Goal: Task Accomplishment & Management: Manage account settings

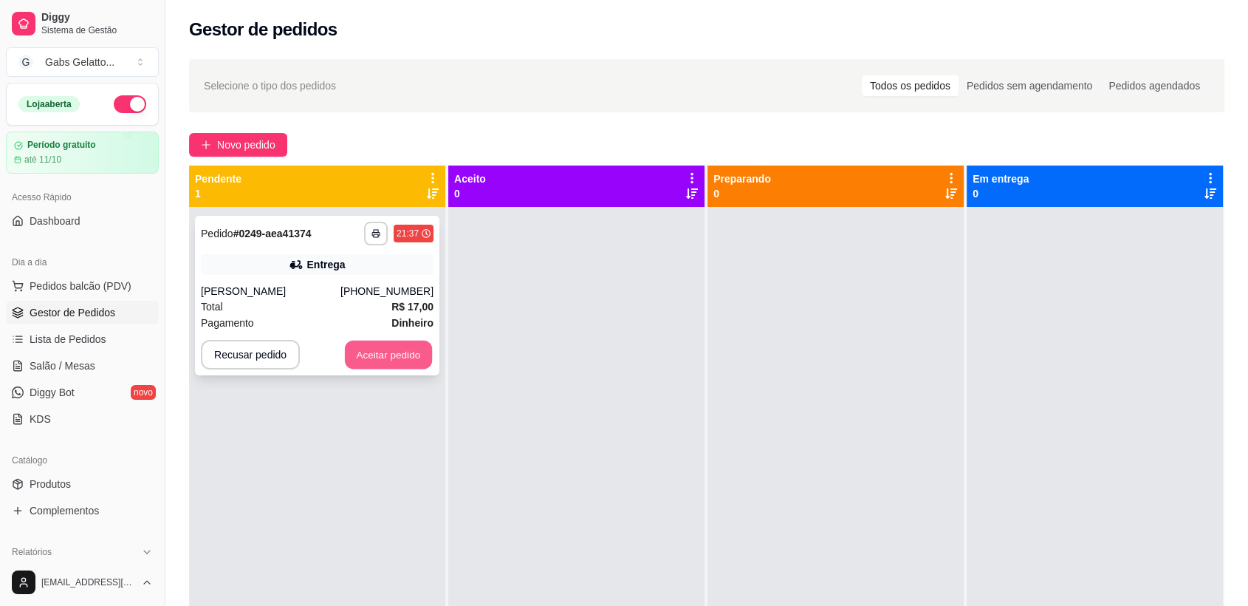
click at [396, 352] on button "Aceitar pedido" at bounding box center [388, 355] width 87 height 29
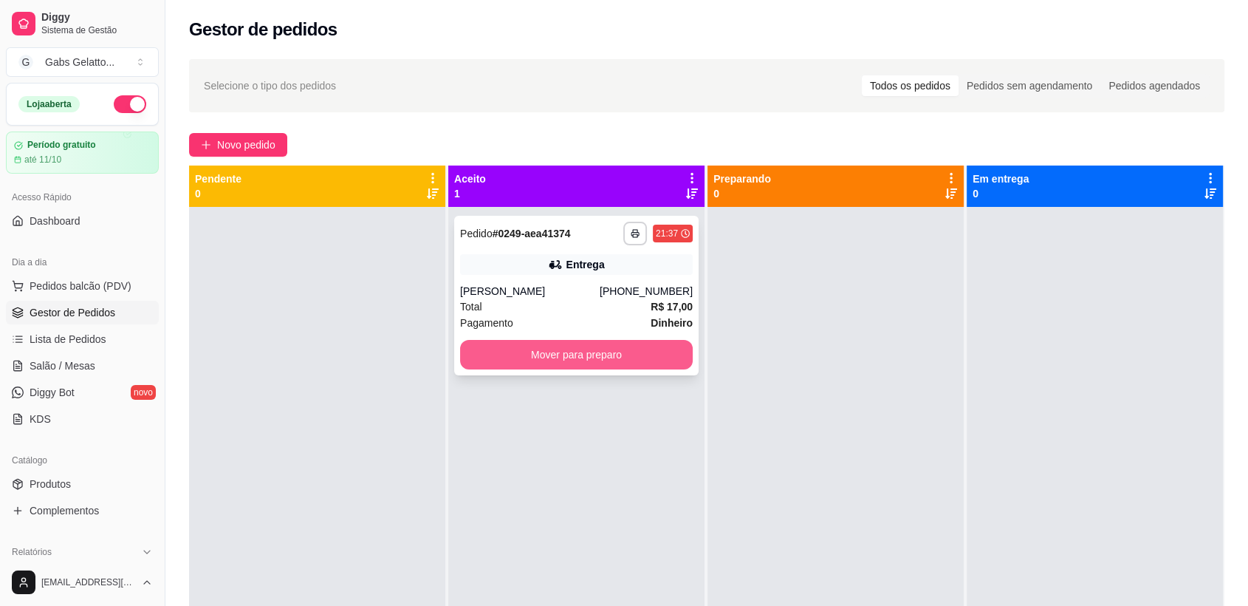
click at [533, 357] on button "Mover para preparo" at bounding box center [576, 355] width 233 height 30
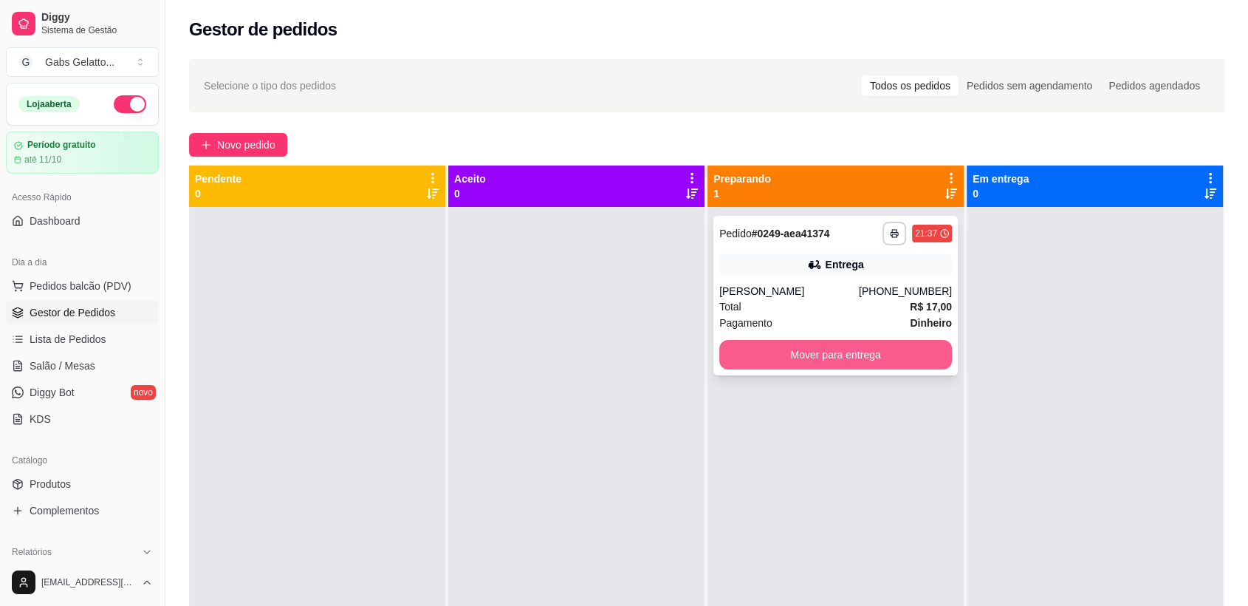
click at [875, 352] on button "Mover para entrega" at bounding box center [835, 355] width 233 height 30
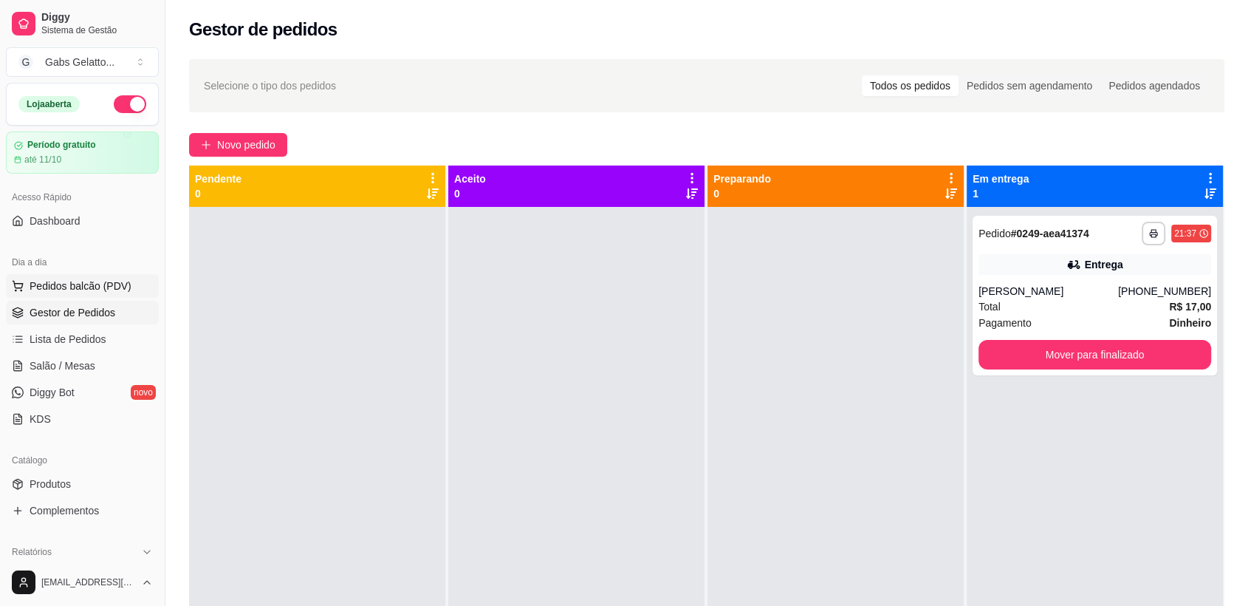
click at [94, 290] on span "Pedidos balcão (PDV)" at bounding box center [81, 285] width 102 height 15
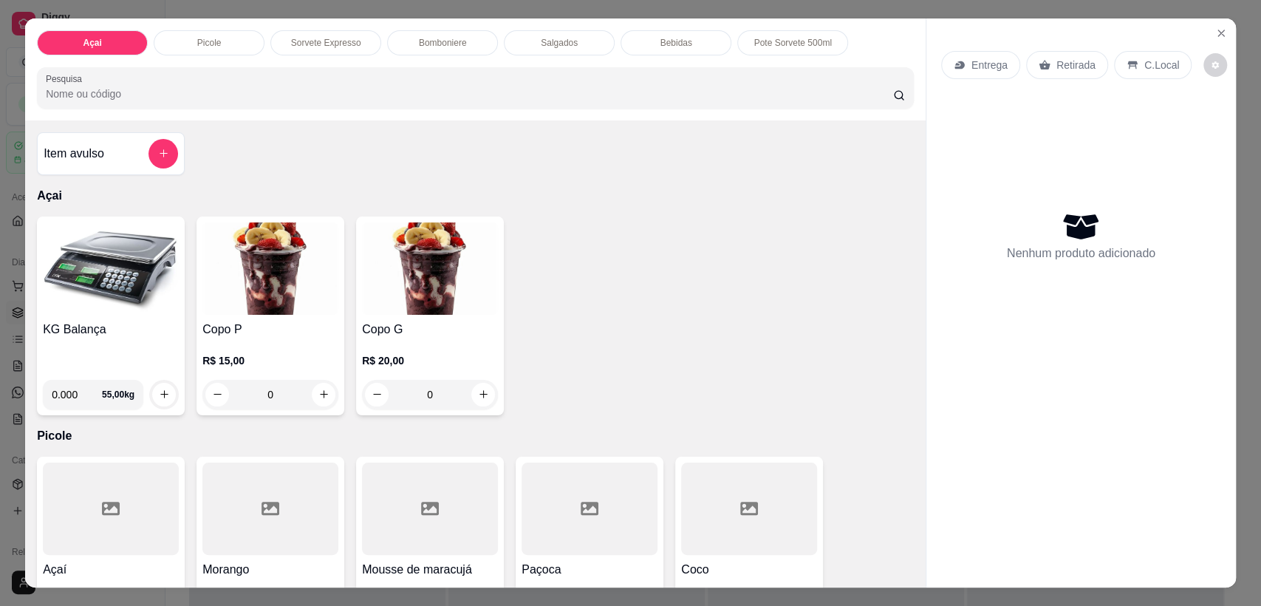
click at [143, 285] on img at bounding box center [111, 268] width 136 height 92
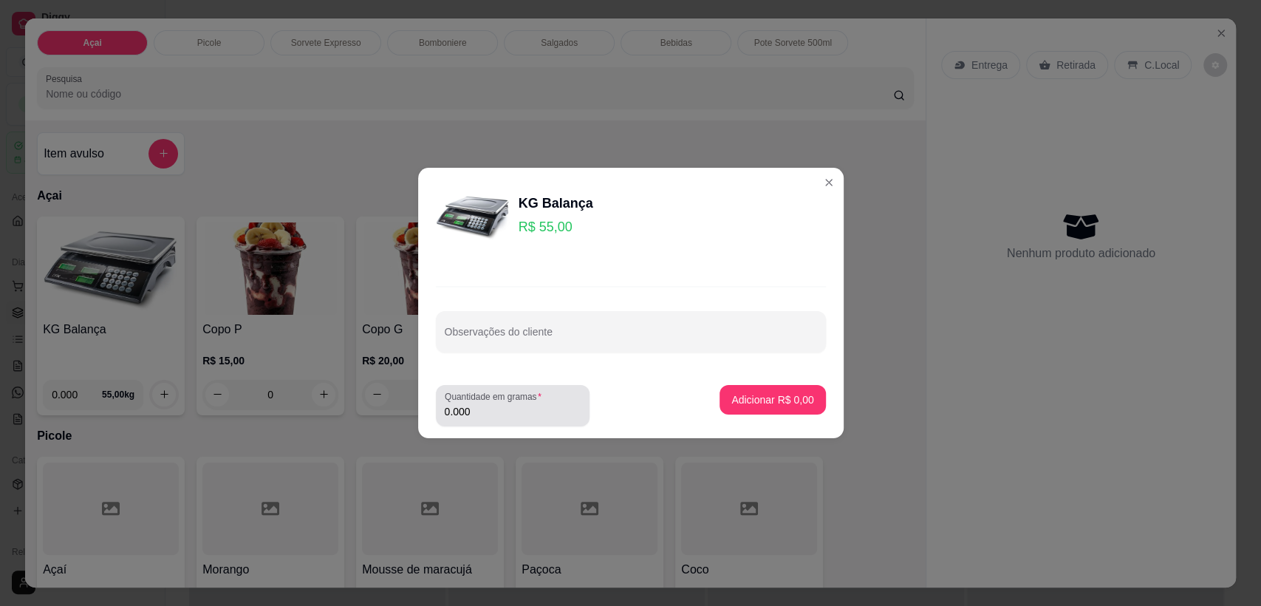
click at [490, 416] on input "0.000" at bounding box center [513, 411] width 136 height 15
type input "0.182"
click at [727, 406] on p "Adicionar R$ 10,01" at bounding box center [770, 399] width 86 height 14
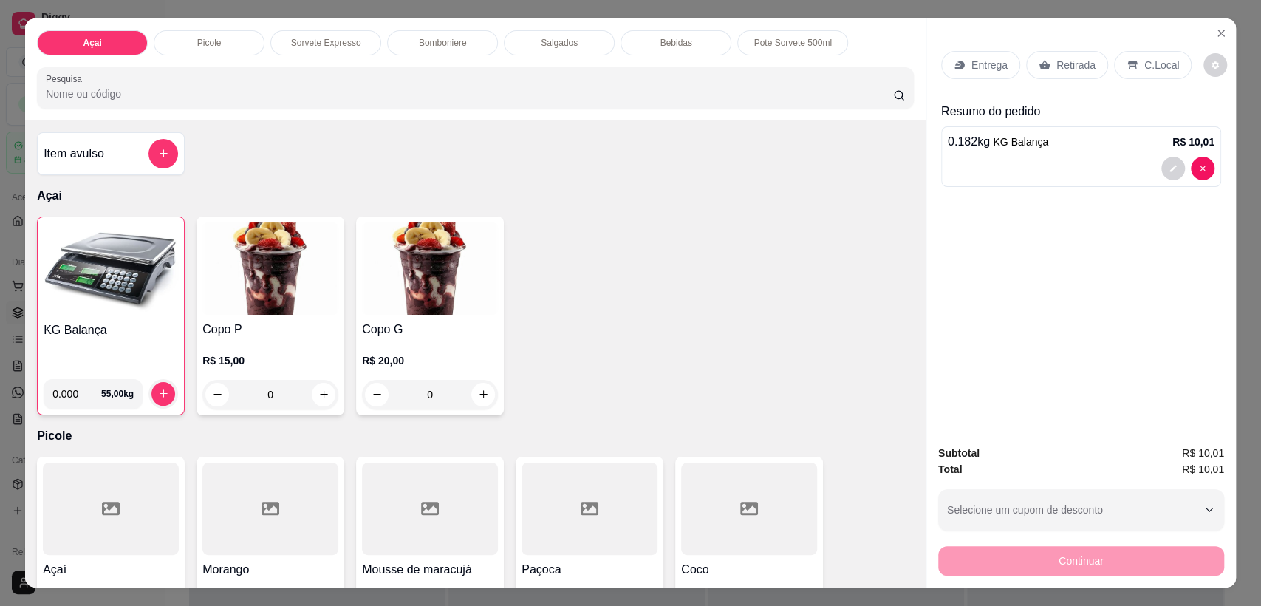
click at [72, 393] on input "0.000" at bounding box center [76, 394] width 49 height 30
type input "0.123"
click at [154, 397] on button "increase-product-quantity" at bounding box center [163, 393] width 23 height 23
click at [161, 396] on icon "increase-product-quantity" at bounding box center [163, 393] width 11 height 11
click at [165, 392] on button "increase-product-quantity" at bounding box center [163, 393] width 23 height 23
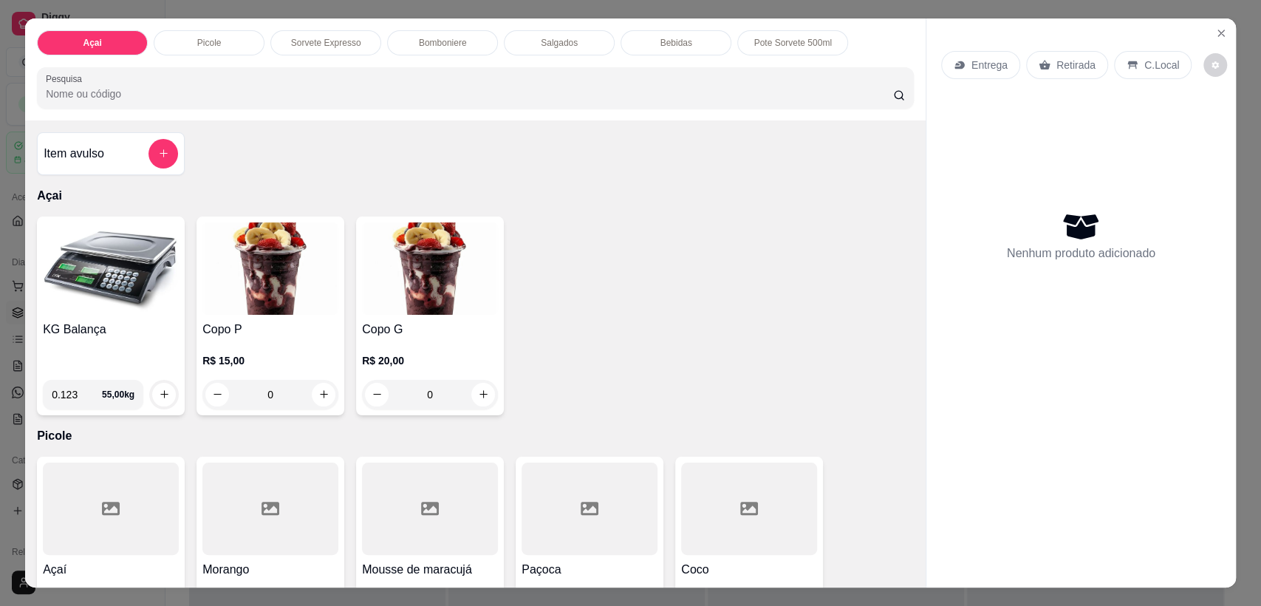
click at [100, 307] on img at bounding box center [111, 268] width 136 height 92
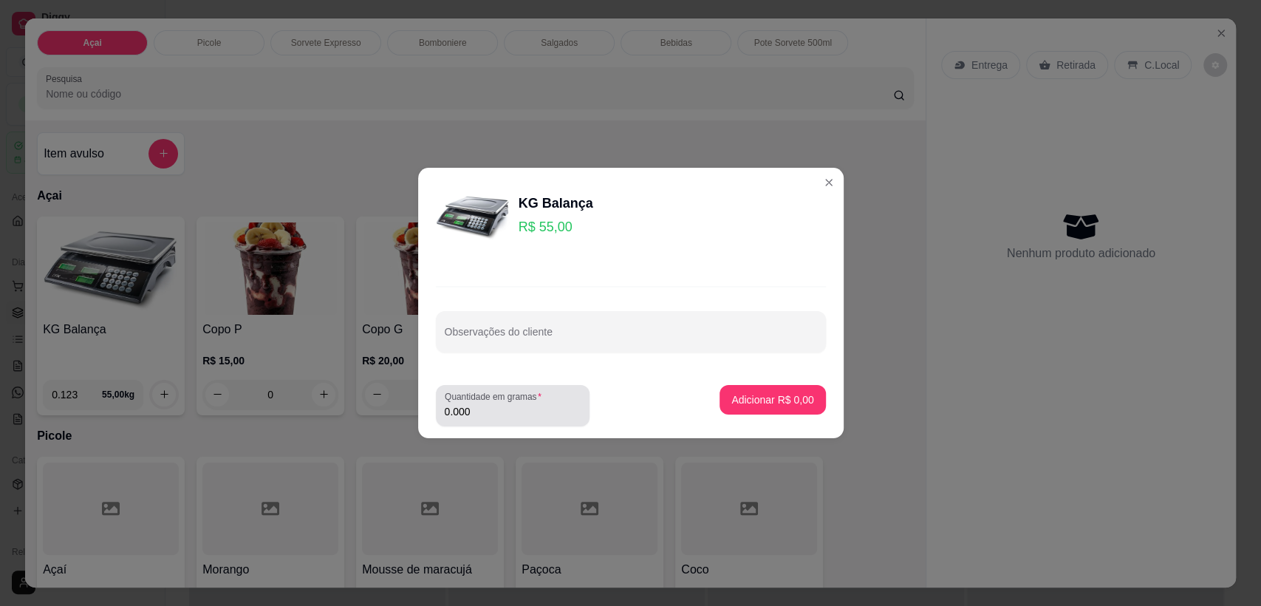
click at [493, 404] on input "0.000" at bounding box center [513, 411] width 136 height 15
type input "0.182"
click at [748, 394] on p "Adicionar R$ 10,01" at bounding box center [769, 399] width 88 height 15
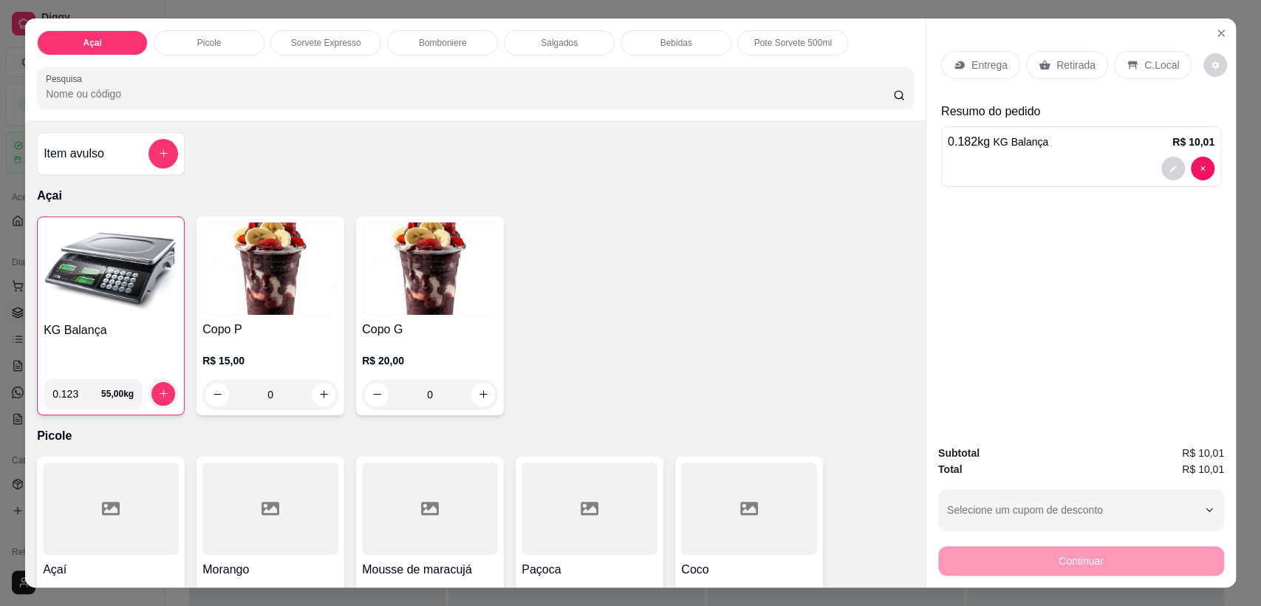
click at [92, 274] on img at bounding box center [111, 269] width 134 height 92
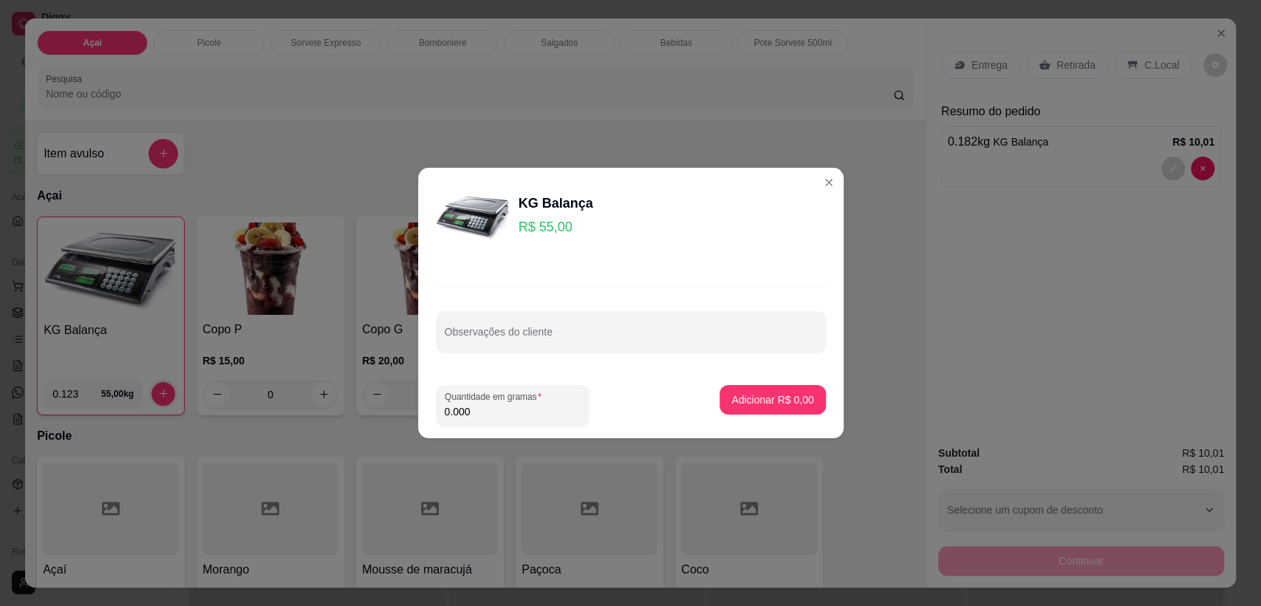
click at [485, 430] on footer "Quantidade em gramas 0.000 Adicionar R$ 0,00" at bounding box center [630, 405] width 425 height 65
click at [485, 419] on div "0.000" at bounding box center [513, 406] width 136 height 30
type input "0.392"
click at [756, 393] on p "Adicionar R$ 21,56" at bounding box center [769, 399] width 88 height 15
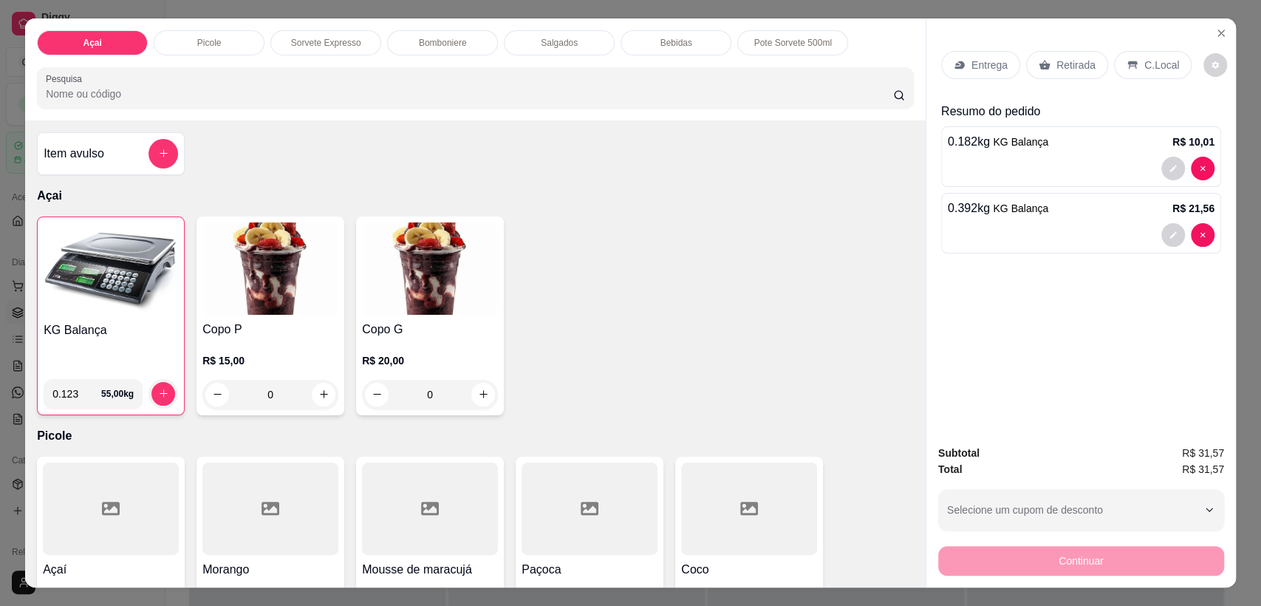
click at [1211, 72] on div "Entrega Retirada C.Local" at bounding box center [1081, 65] width 280 height 52
click at [1208, 69] on button "decrease-product-quantity" at bounding box center [1215, 65] width 24 height 24
click at [1159, 72] on div "C.Local" at bounding box center [1153, 65] width 78 height 28
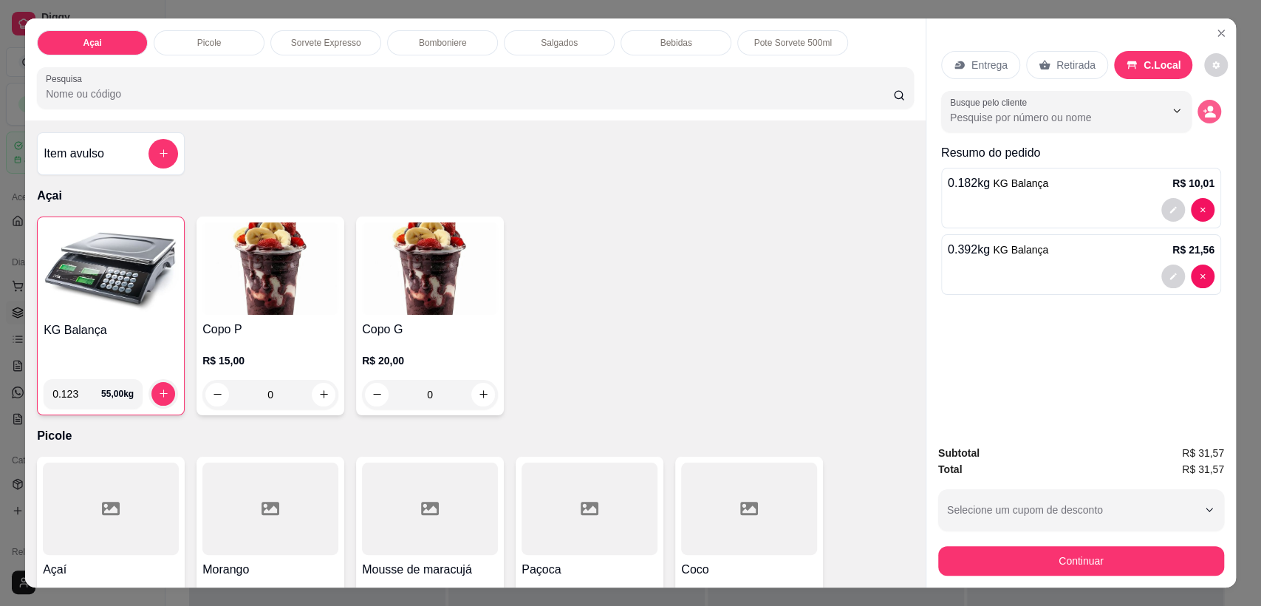
click at [1211, 114] on button "decrease-product-quantity" at bounding box center [1209, 112] width 24 height 24
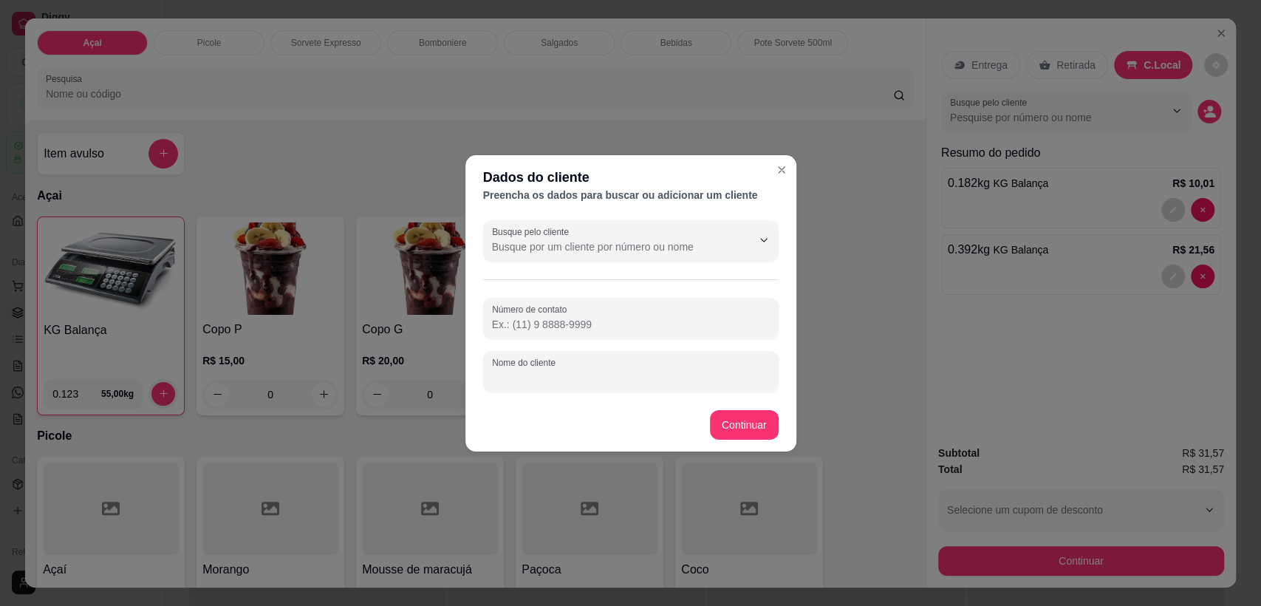
click at [656, 375] on input "Nome do cliente" at bounding box center [631, 377] width 278 height 15
type input "PALOMA"
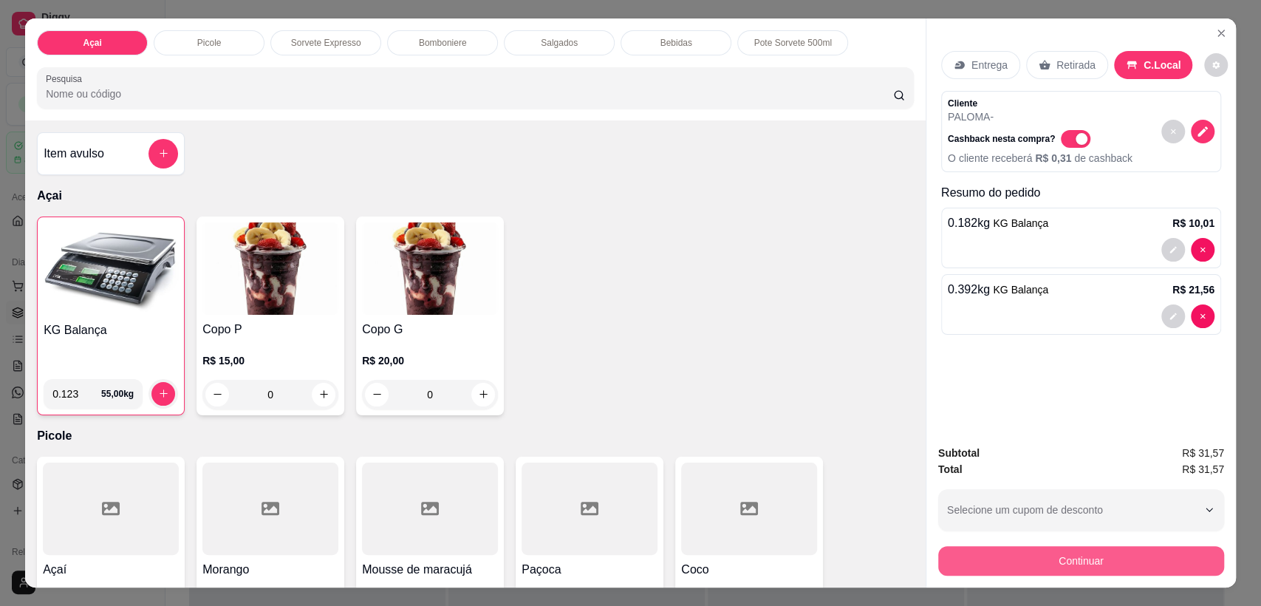
click at [1061, 567] on button "Continuar" at bounding box center [1081, 561] width 286 height 30
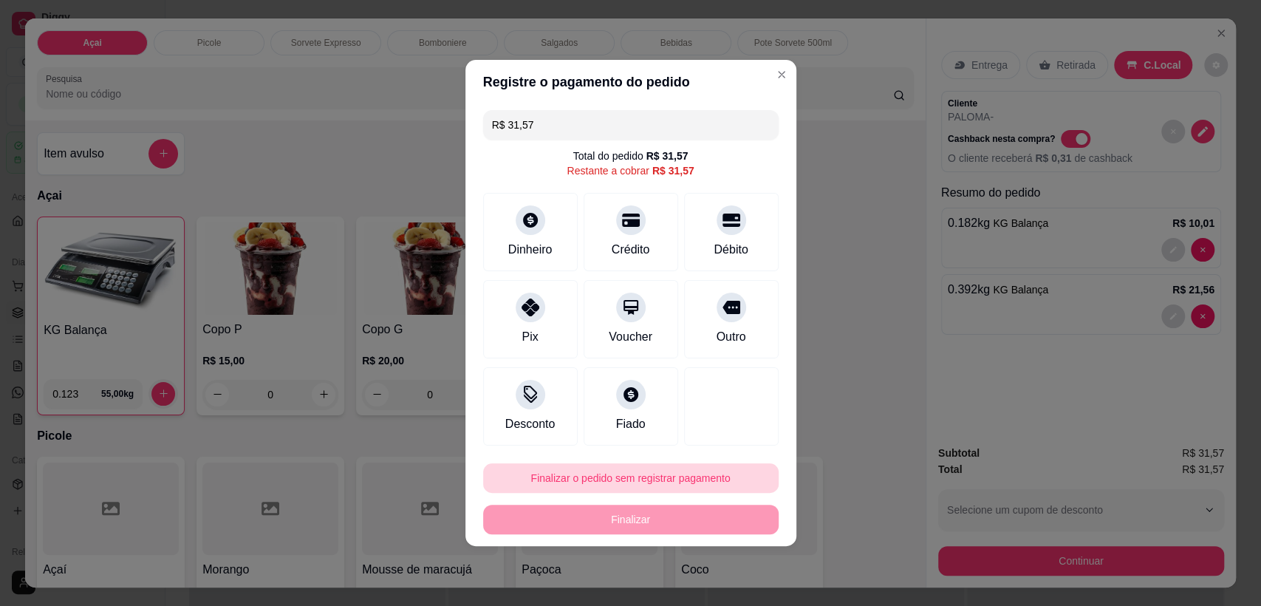
click at [615, 486] on button "Finalizar o pedido sem registrar pagamento" at bounding box center [630, 478] width 295 height 30
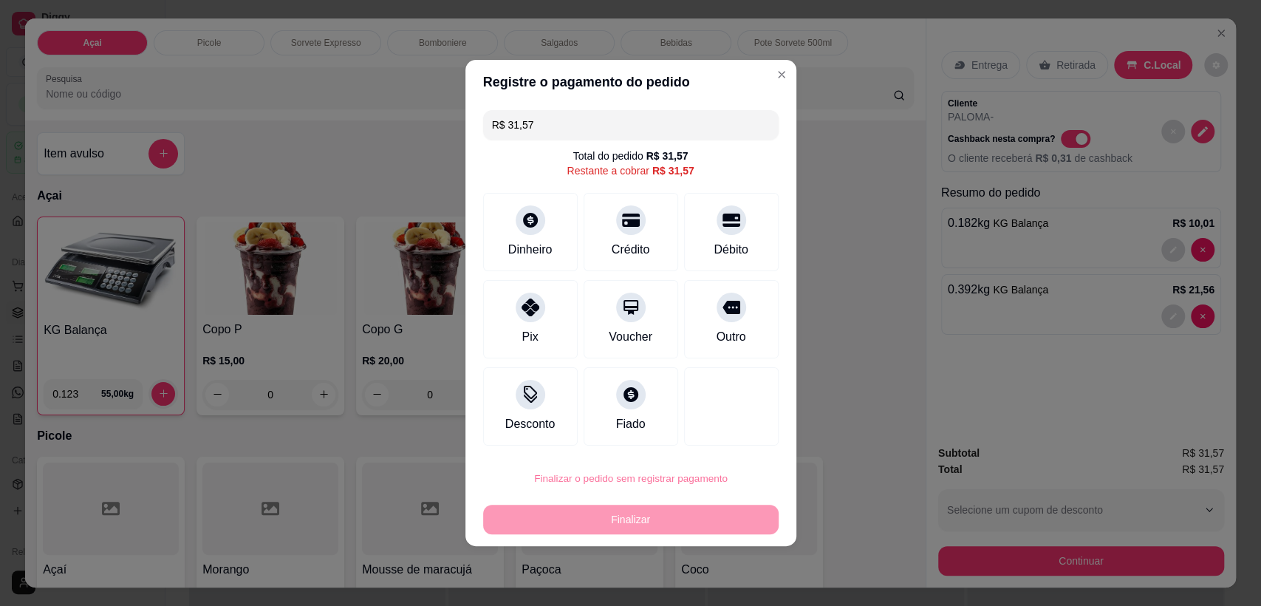
click at [712, 427] on button "Confirmar" at bounding box center [718, 436] width 52 height 22
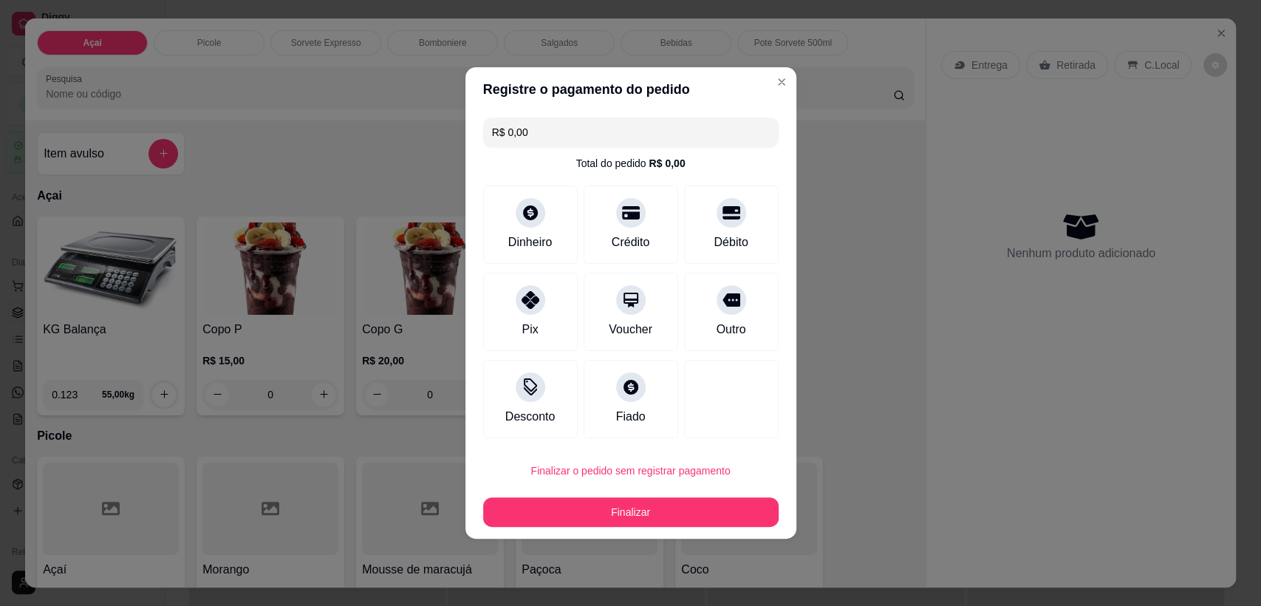
type input "R$ 0,00"
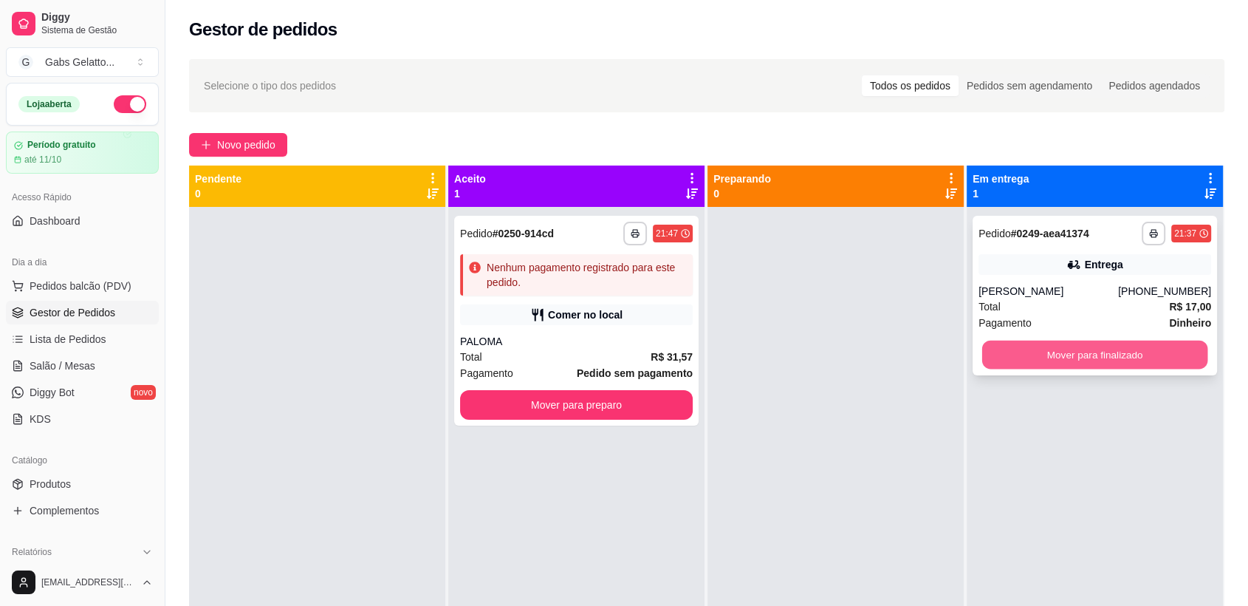
click at [1093, 359] on button "Mover para finalizado" at bounding box center [1095, 355] width 226 height 29
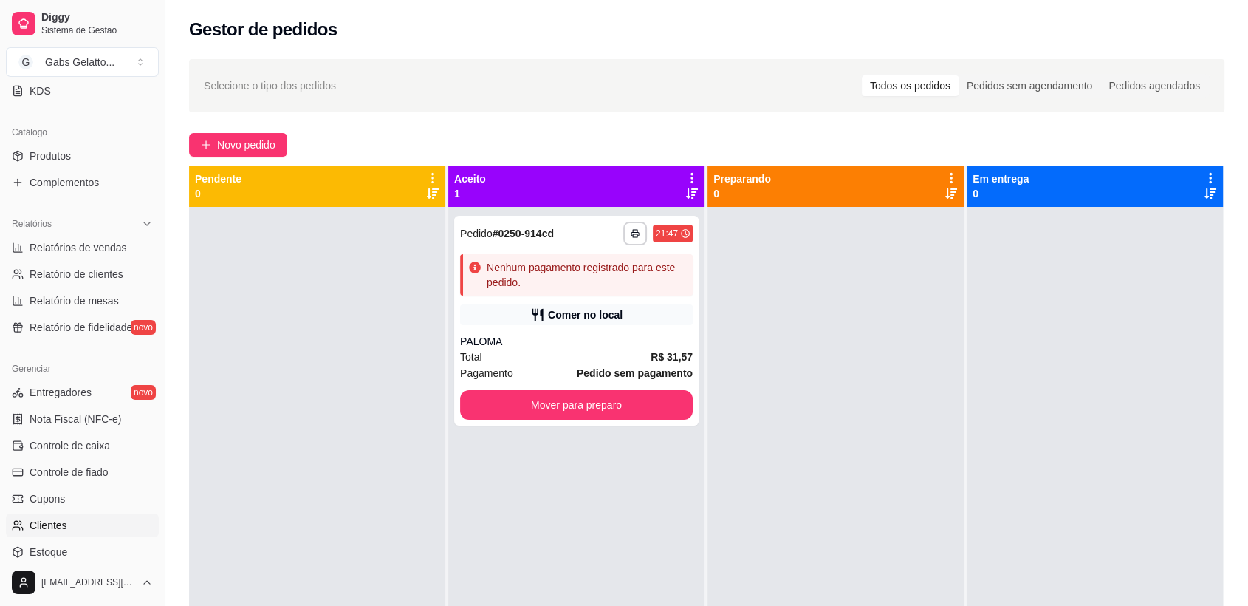
scroll to position [410, 0]
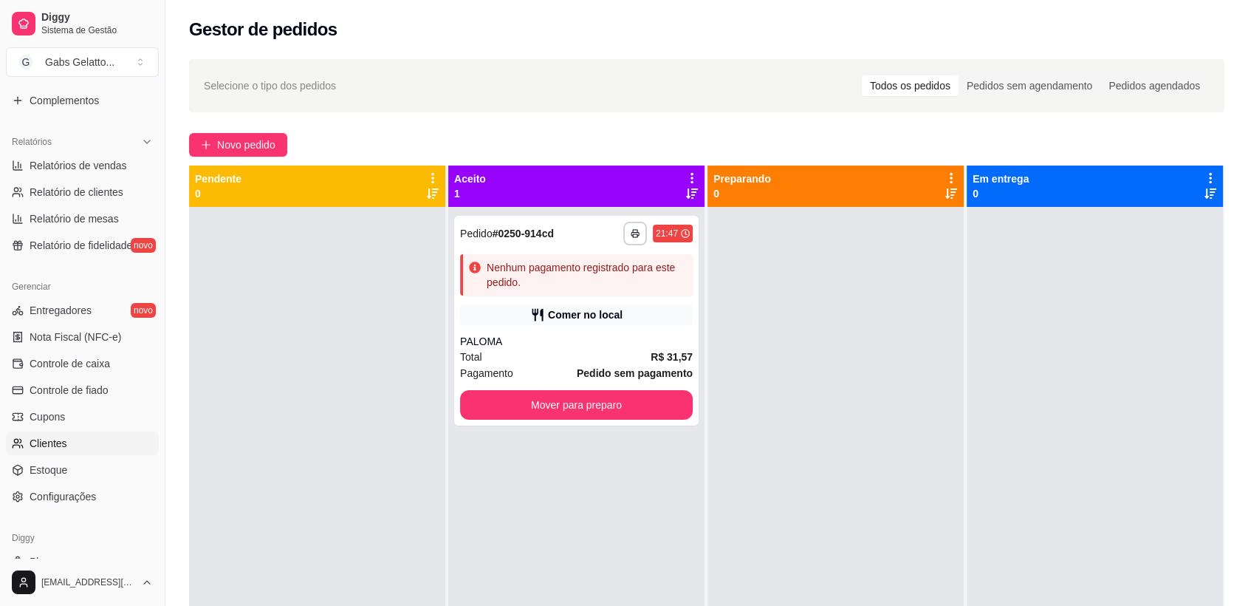
click at [63, 440] on span "Clientes" at bounding box center [49, 443] width 38 height 15
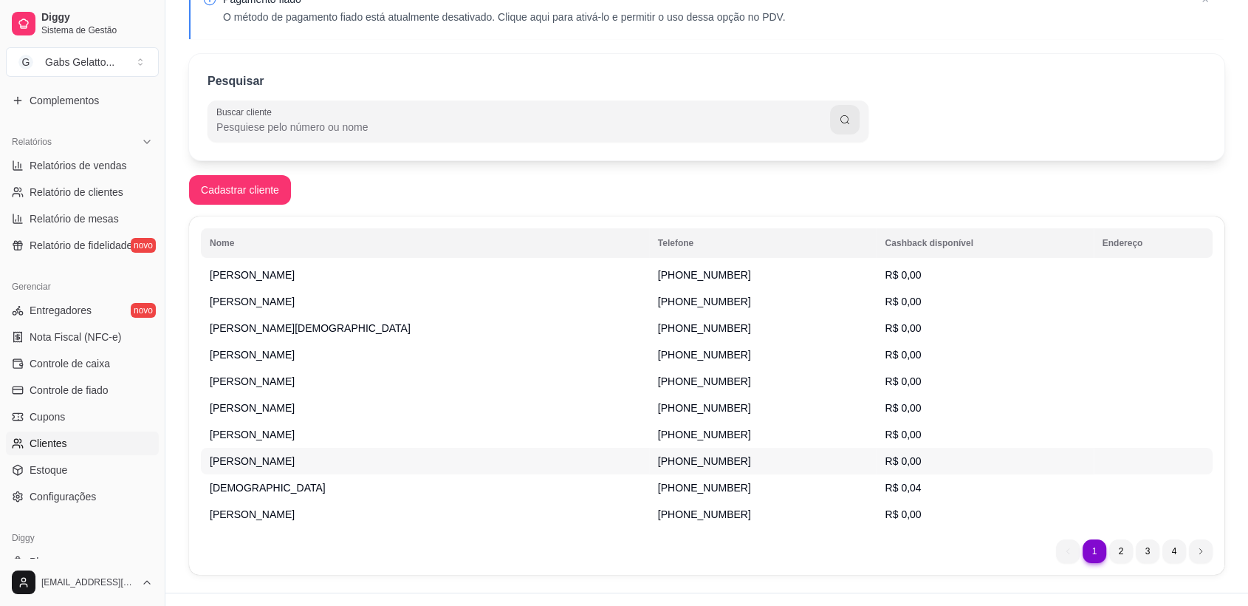
scroll to position [111, 0]
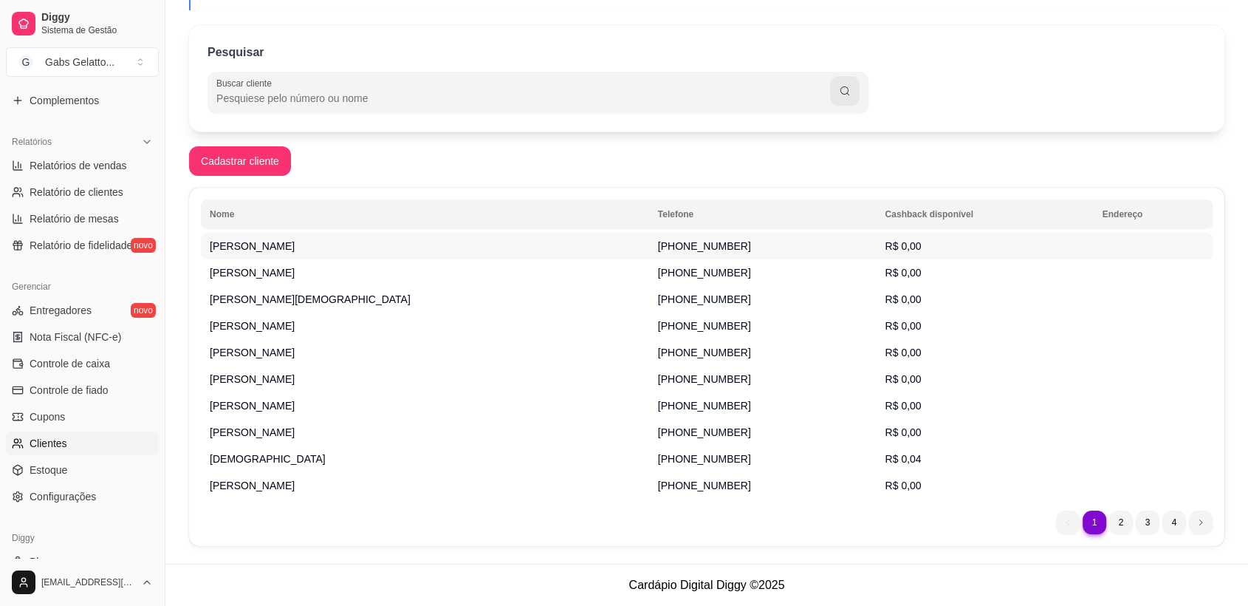
click at [565, 238] on td "lara jennifer" at bounding box center [425, 246] width 448 height 27
click at [1121, 519] on li "2" at bounding box center [1121, 522] width 24 height 24
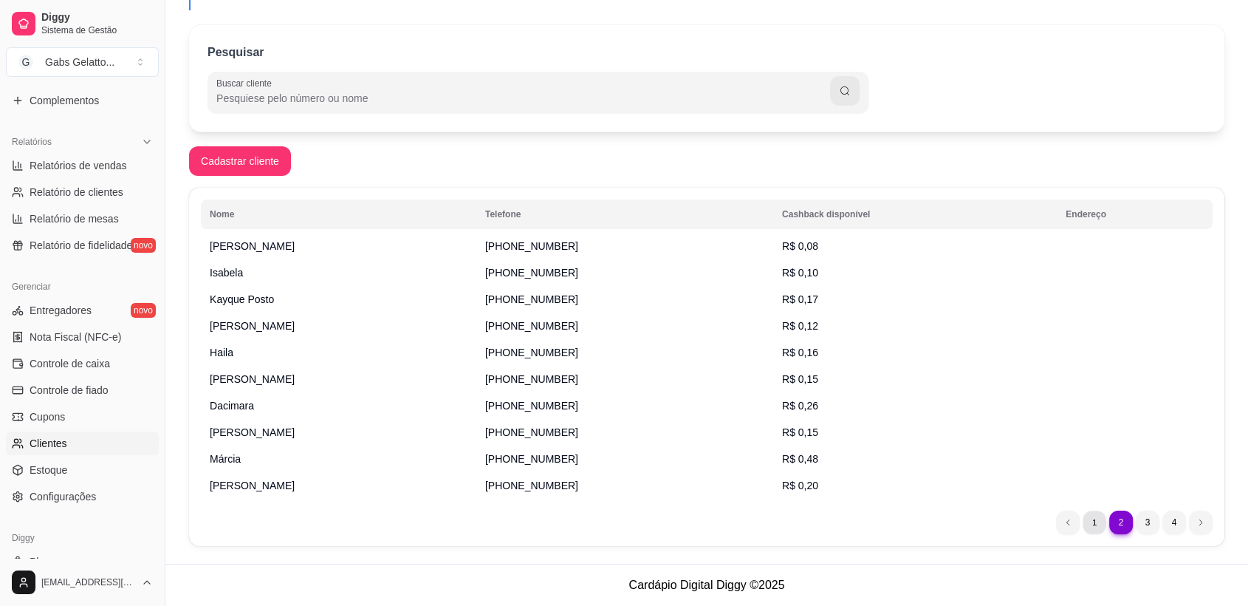
click at [1096, 522] on li "1" at bounding box center [1094, 521] width 23 height 23
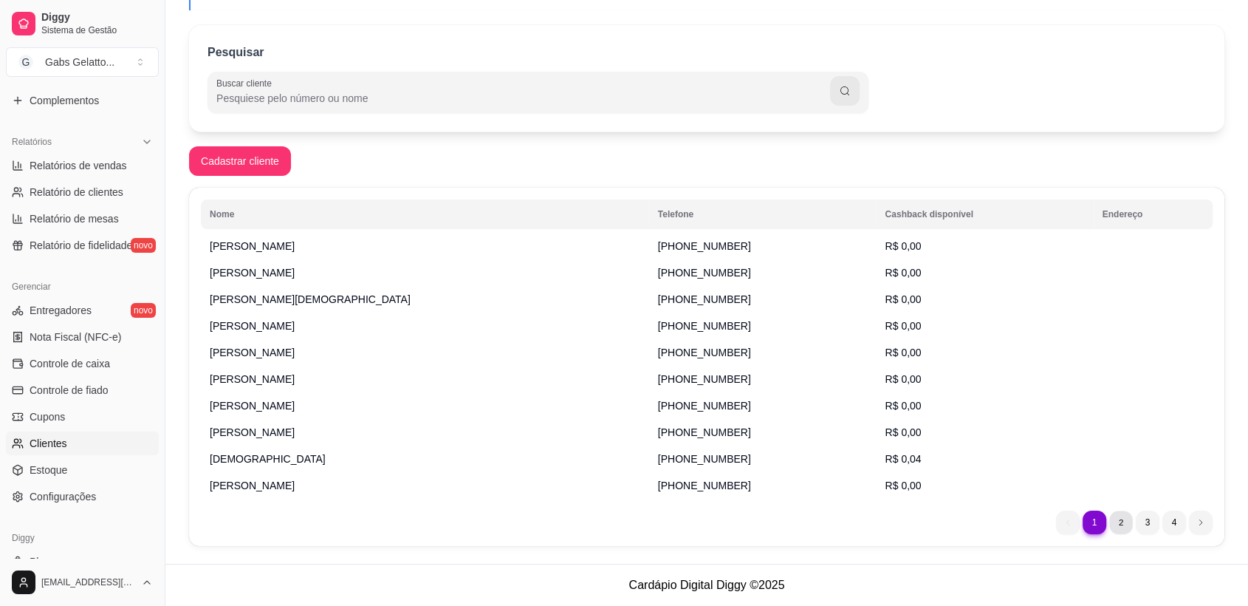
click at [1115, 516] on li "2" at bounding box center [1120, 521] width 23 height 23
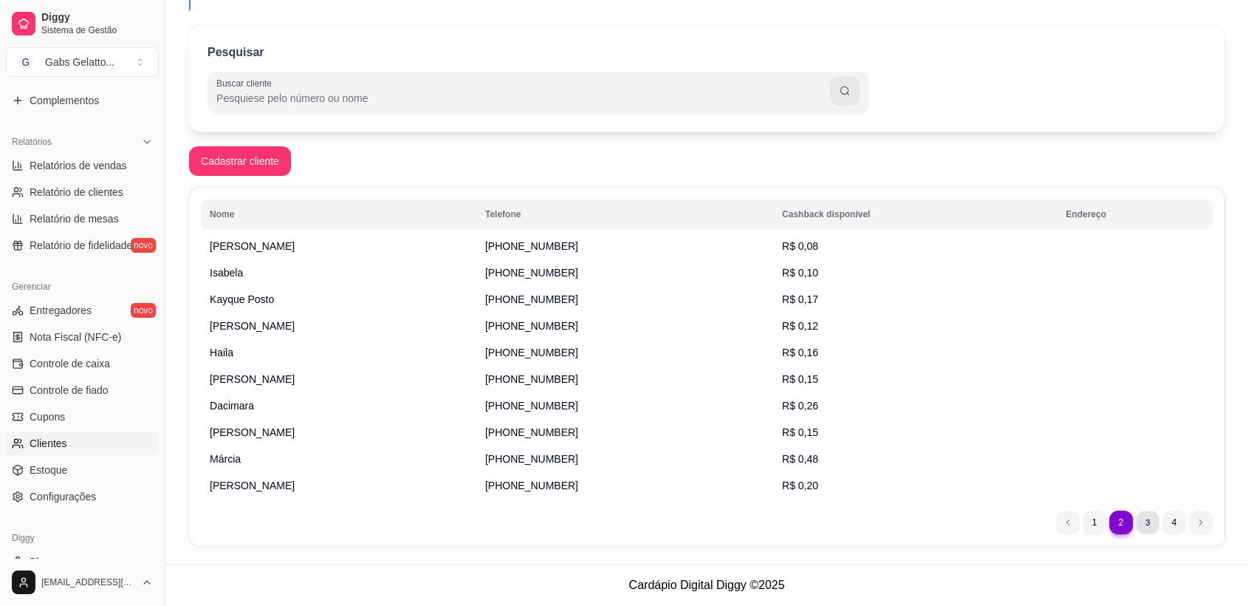
click at [1140, 520] on li "3" at bounding box center [1147, 521] width 23 height 23
click at [1099, 521] on li "1" at bounding box center [1095, 522] width 24 height 24
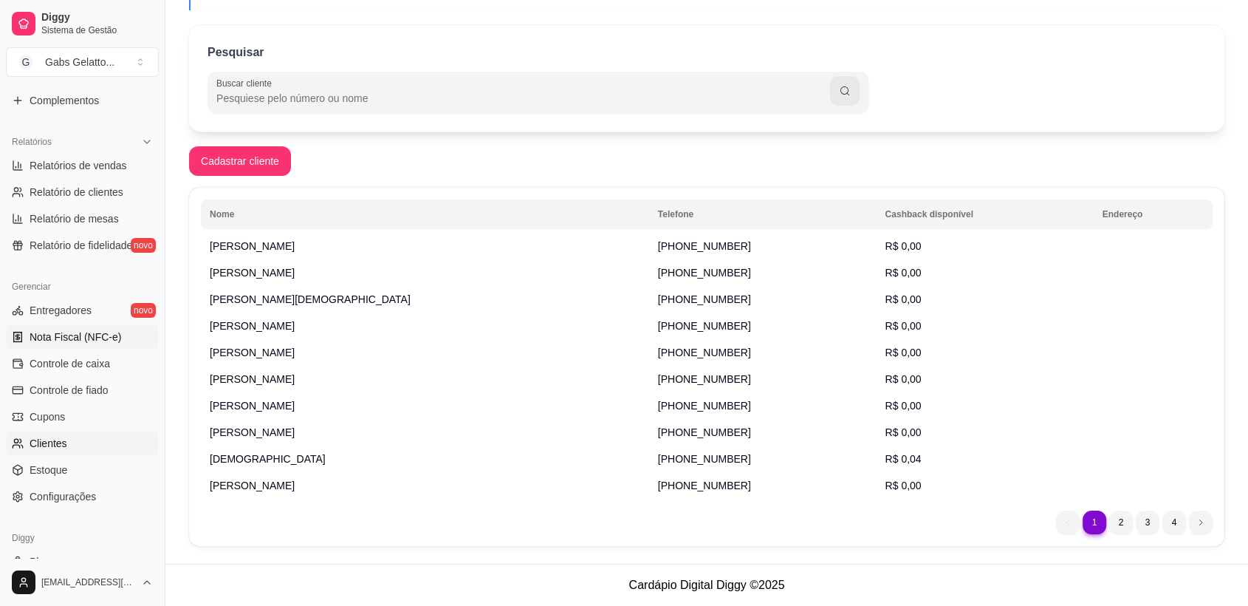
scroll to position [456, 0]
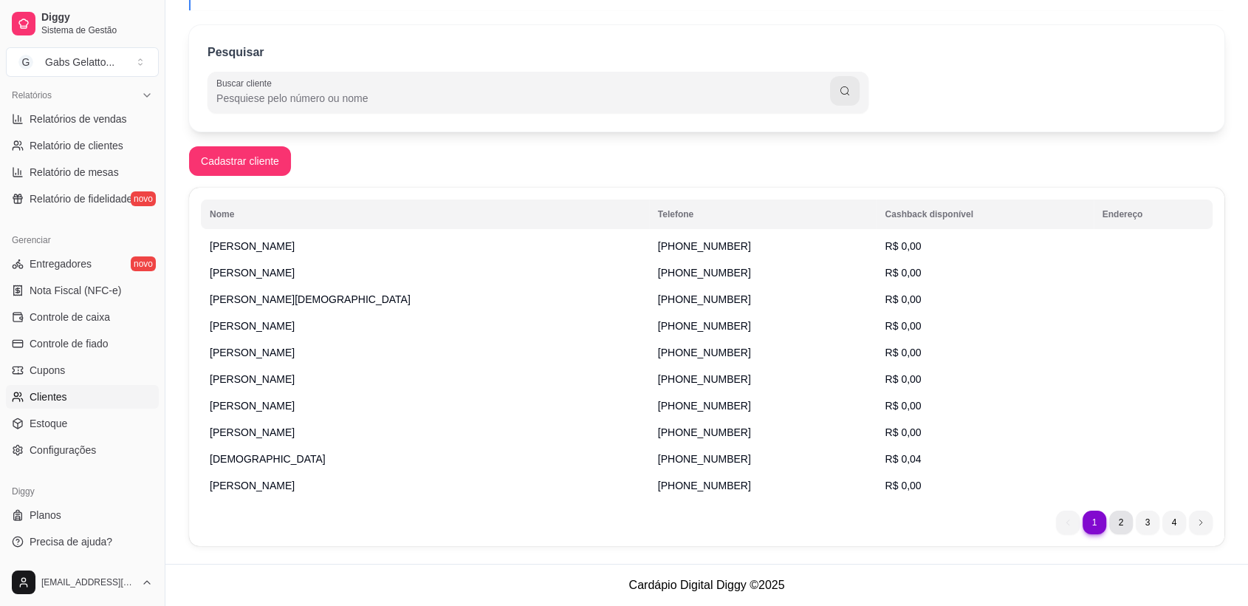
click at [1118, 518] on li "2" at bounding box center [1121, 522] width 24 height 24
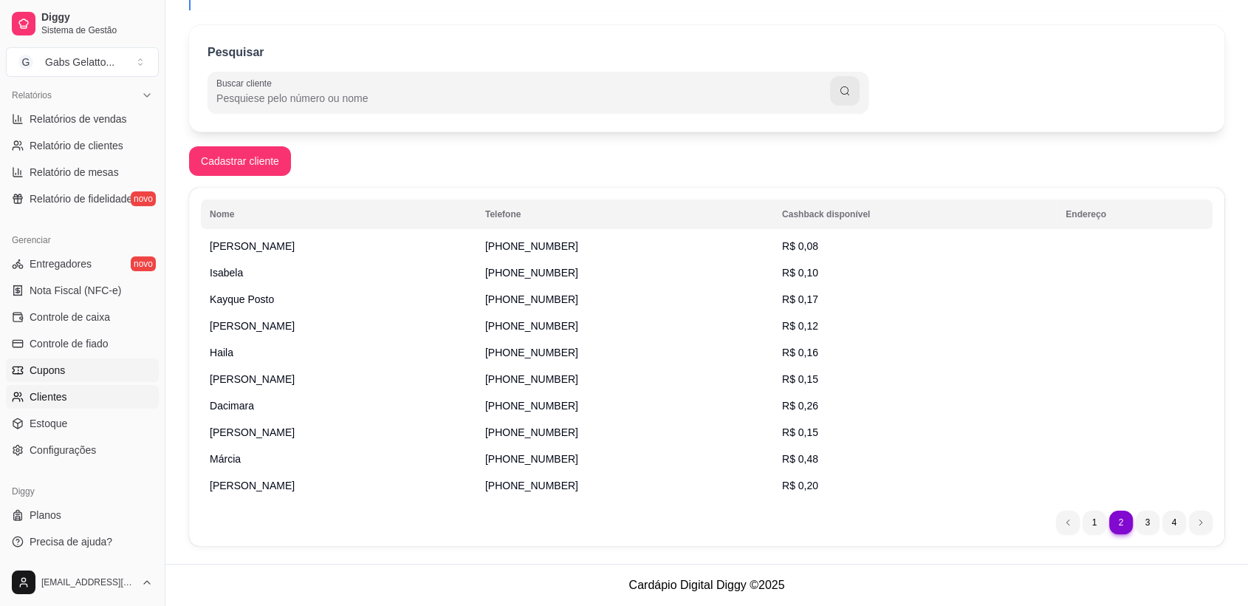
click at [72, 374] on link "Cupons" at bounding box center [82, 370] width 153 height 24
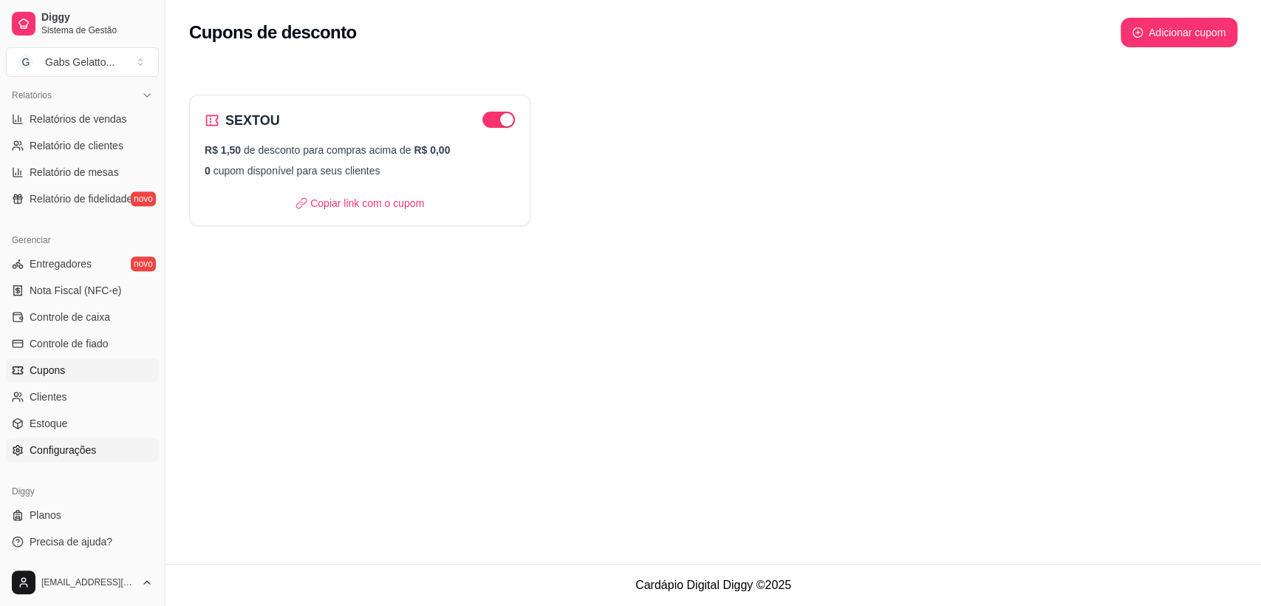
click at [69, 448] on span "Configurações" at bounding box center [63, 449] width 66 height 15
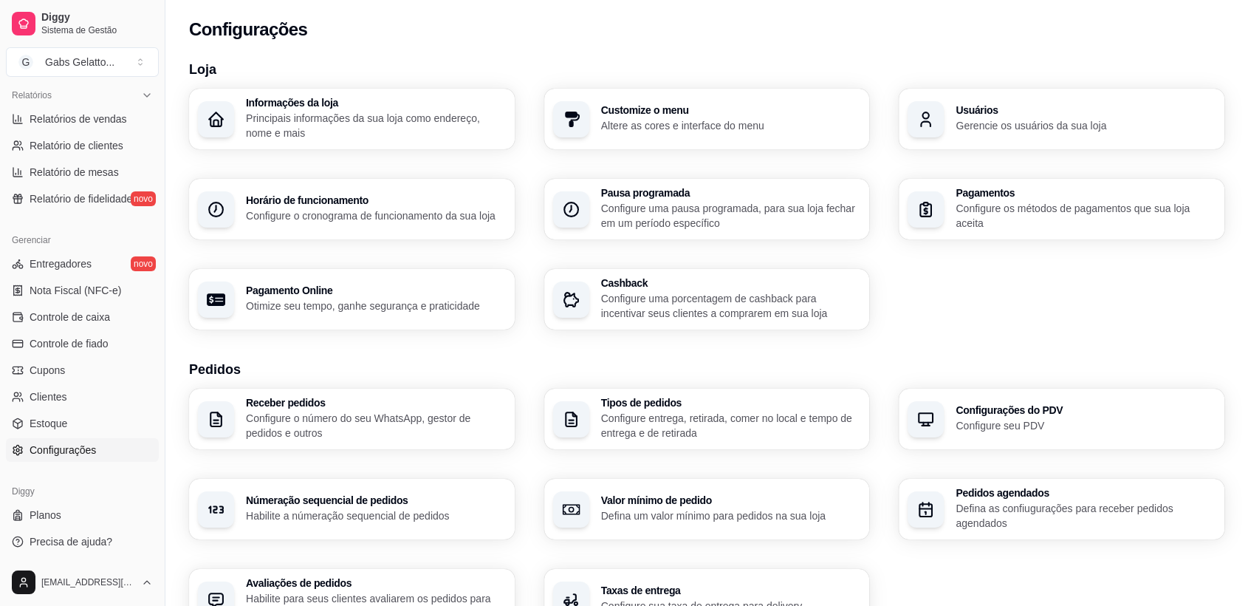
scroll to position [82, 0]
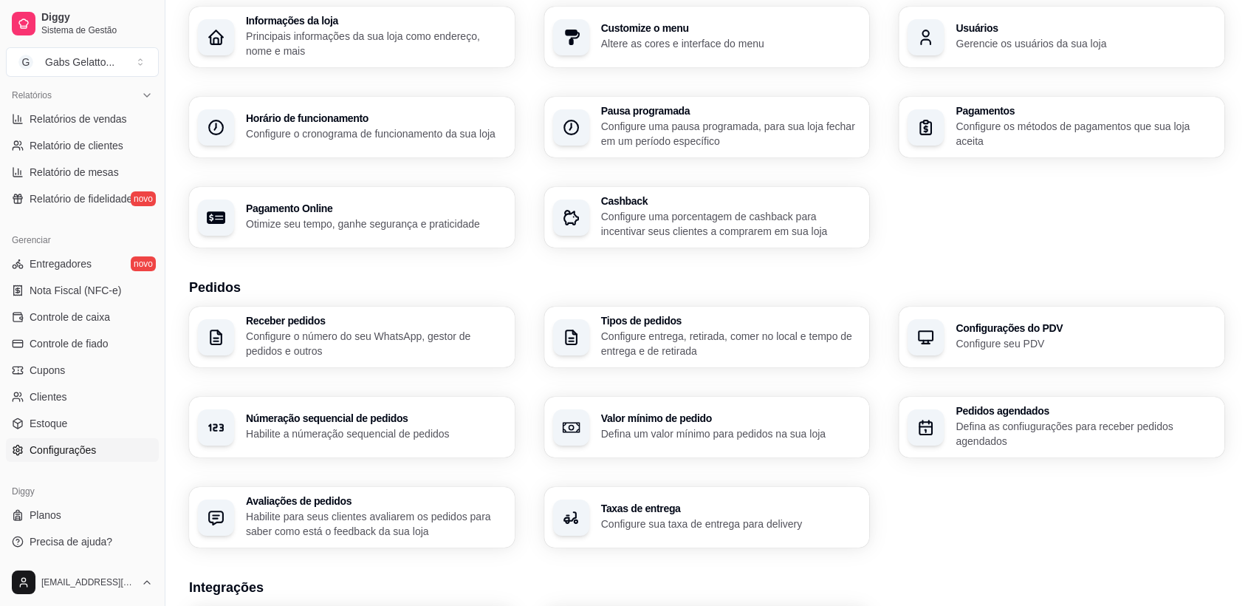
click at [399, 509] on p "Habilite para seus clientes avaliarem os pedidos para saber como está o feedbac…" at bounding box center [376, 524] width 260 height 30
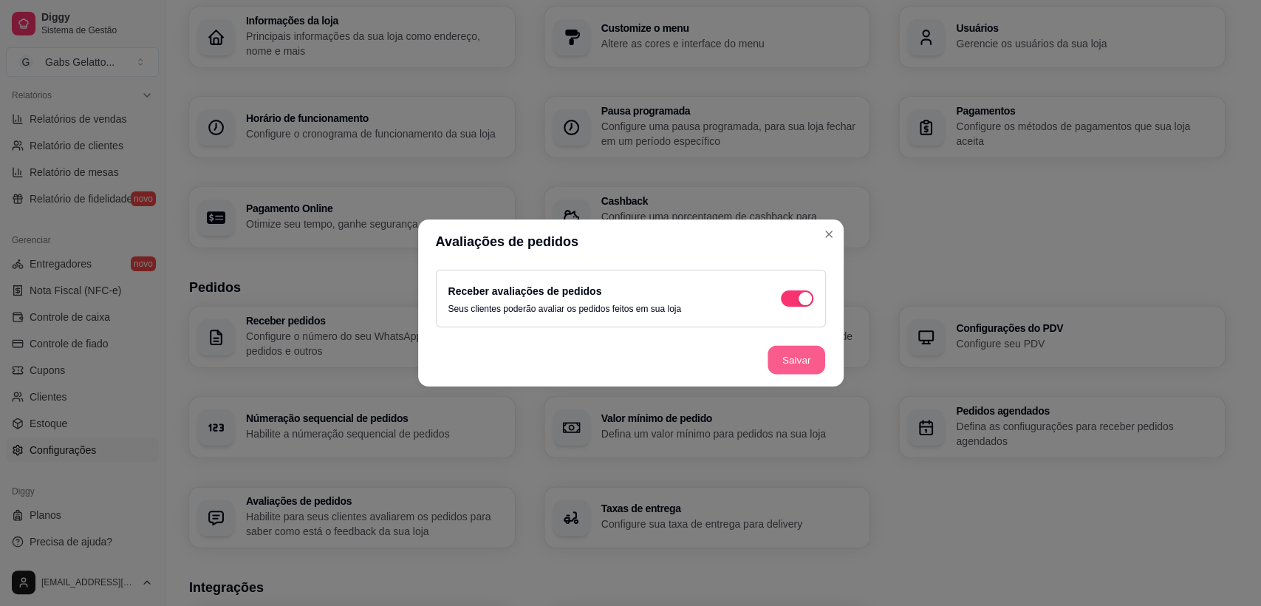
click at [780, 372] on button "Salvar" at bounding box center [796, 360] width 58 height 29
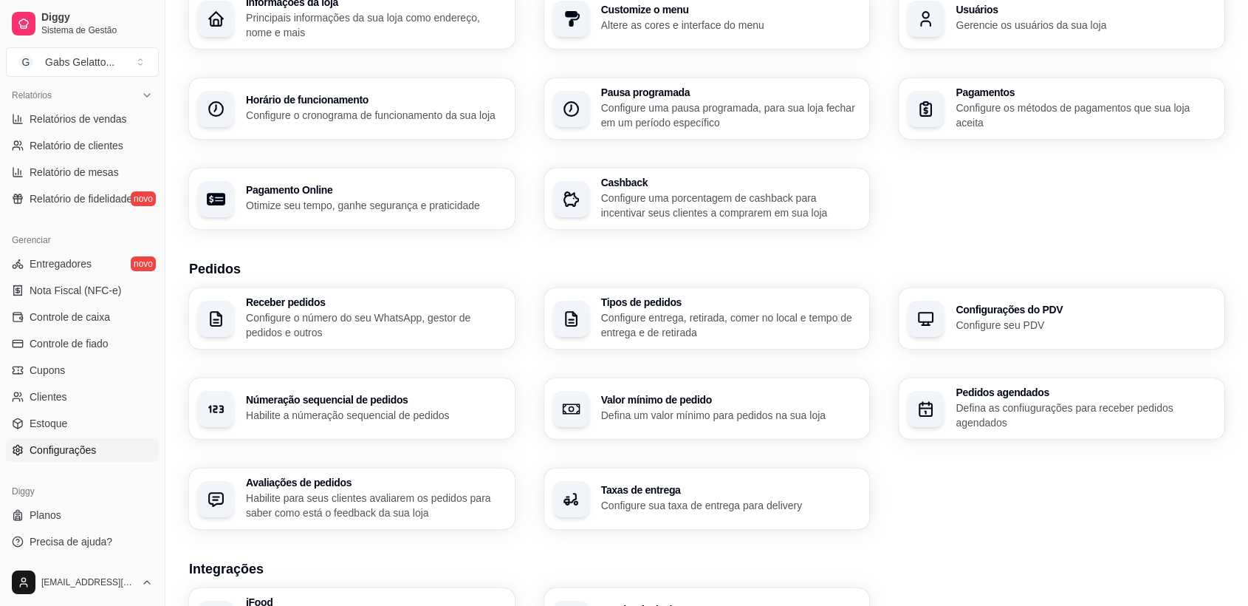
scroll to position [183, 0]
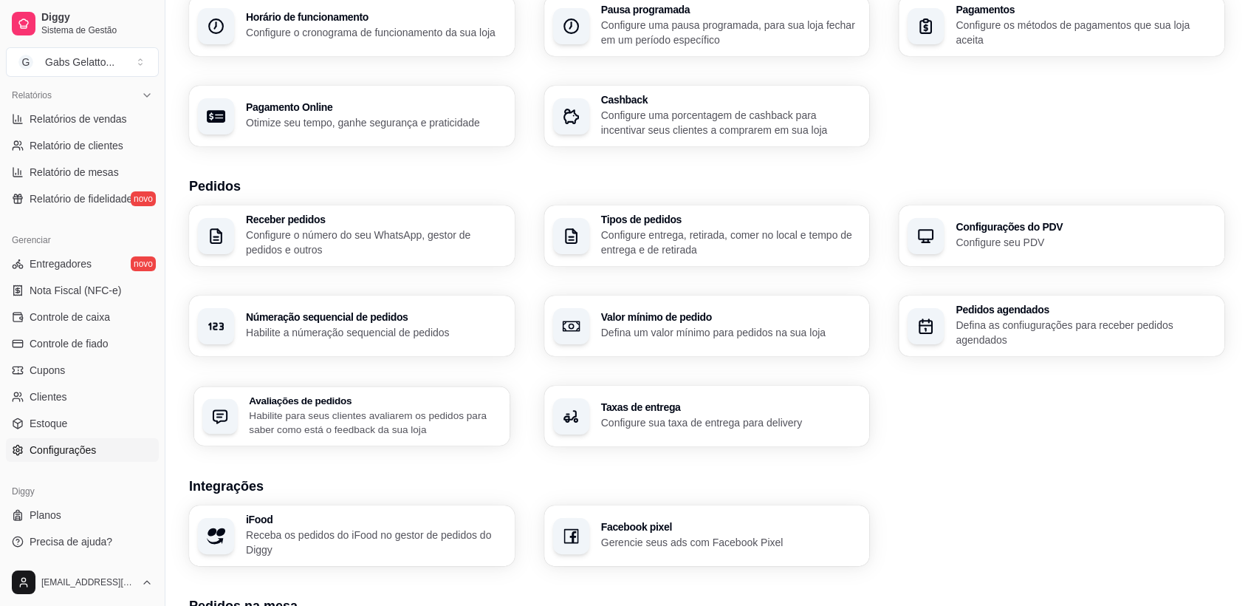
click at [372, 414] on p "Habilite para seus clientes avaliarem os pedidos para saber como está o feedbac…" at bounding box center [375, 422] width 252 height 29
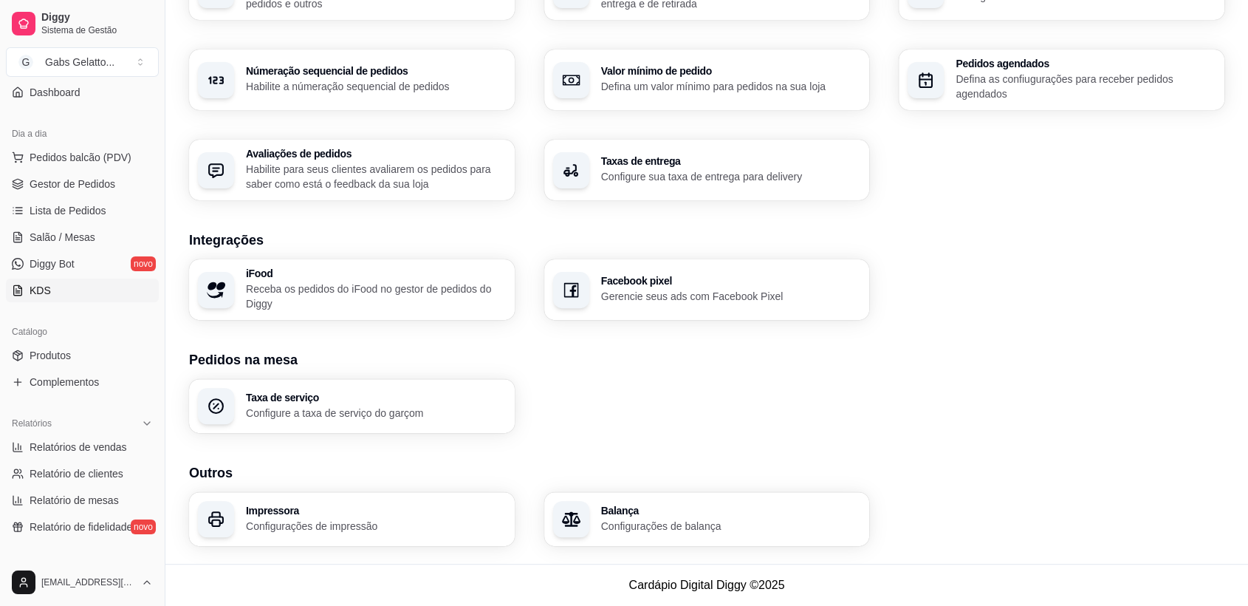
scroll to position [47, 0]
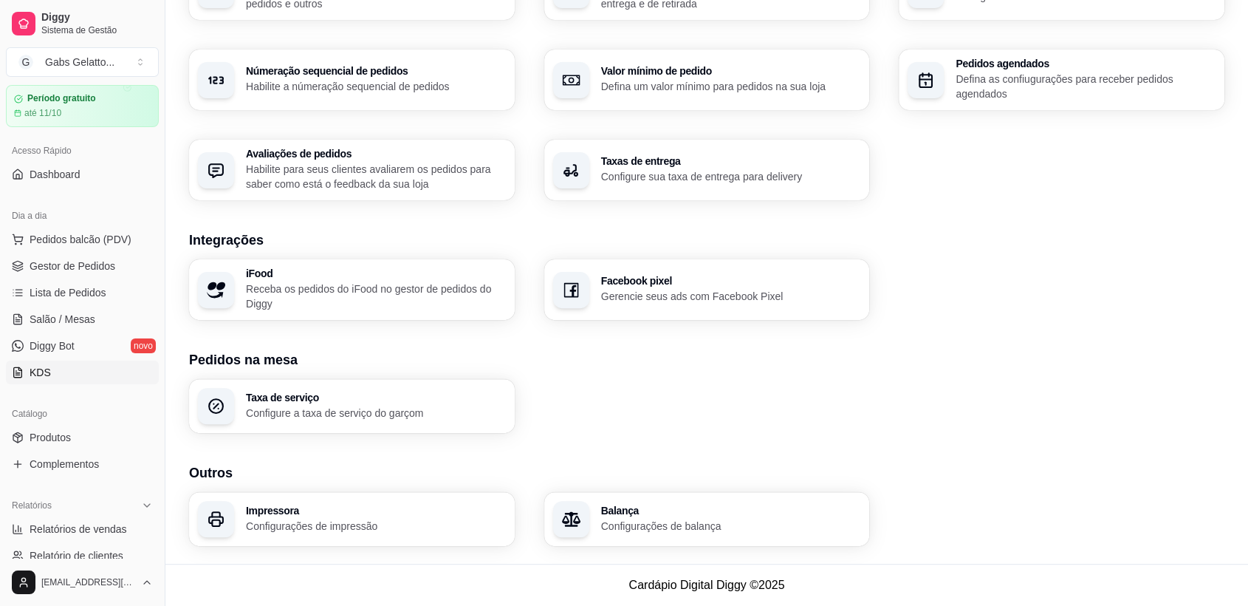
click at [91, 363] on link "KDS" at bounding box center [82, 372] width 153 height 24
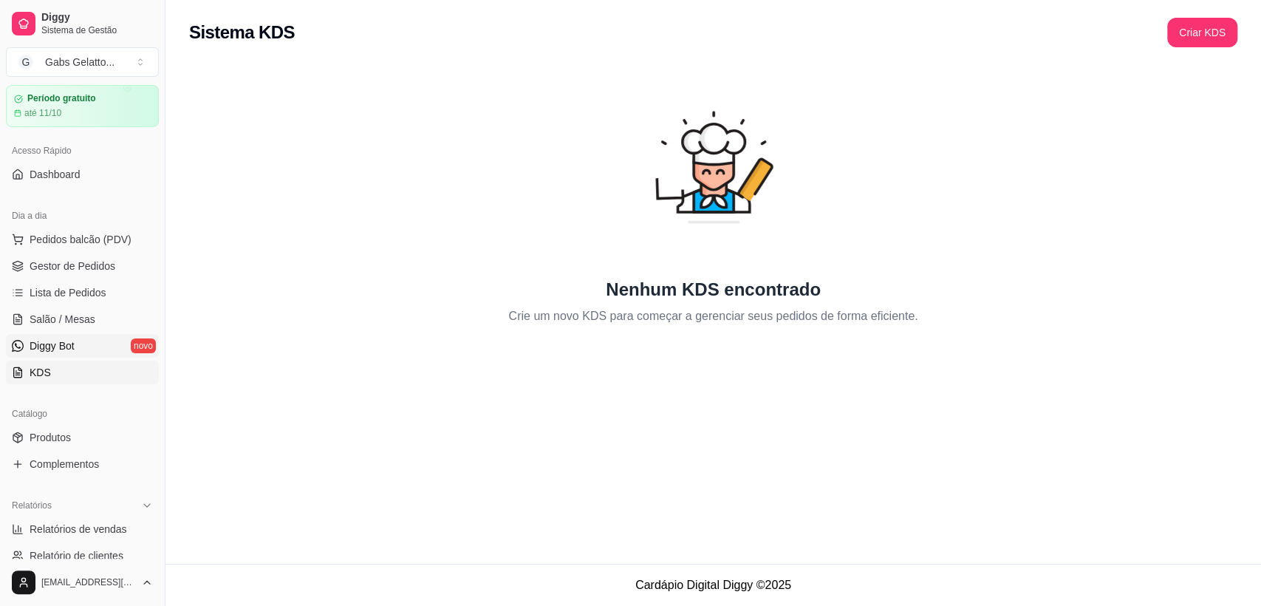
click at [94, 352] on link "Diggy Bot novo" at bounding box center [82, 346] width 153 height 24
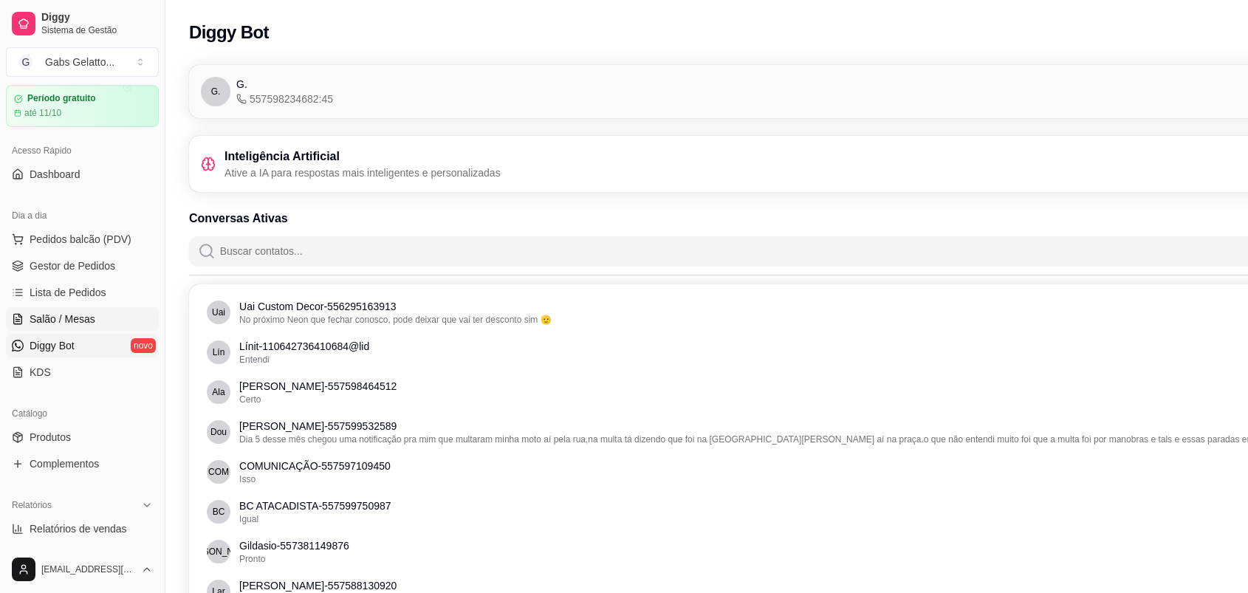
click at [89, 319] on span "Salão / Mesas" at bounding box center [63, 319] width 66 height 15
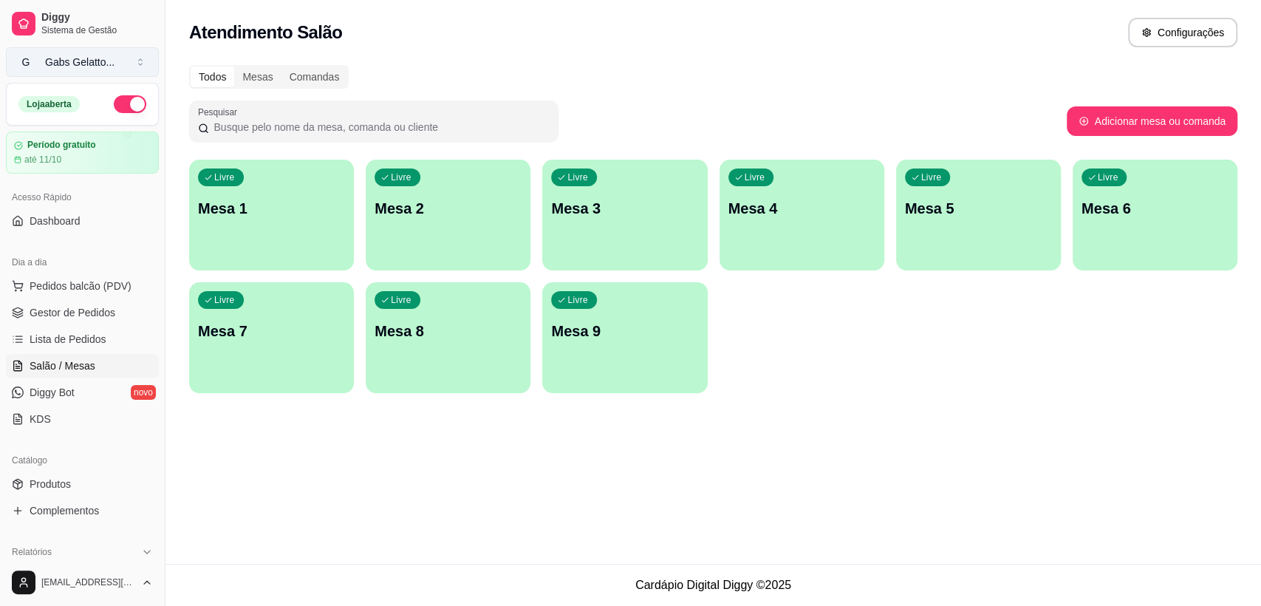
click at [71, 63] on div "Gabs Gelatto ..." at bounding box center [79, 62] width 69 height 15
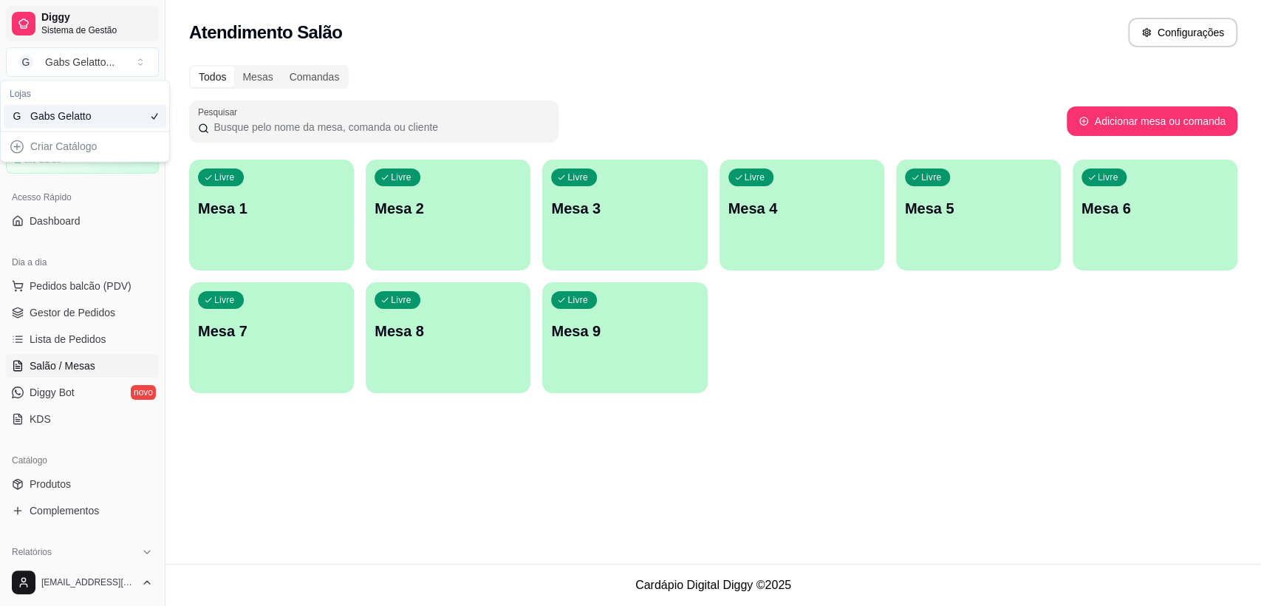
click at [71, 23] on span "Diggy" at bounding box center [97, 17] width 112 height 13
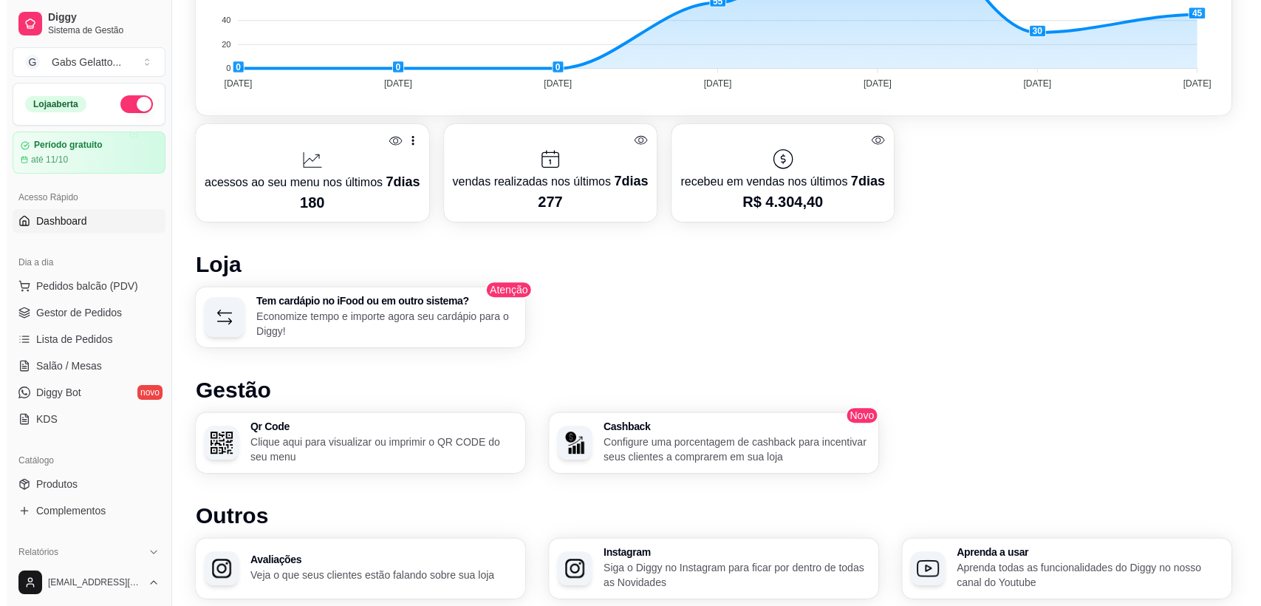
scroll to position [656, 0]
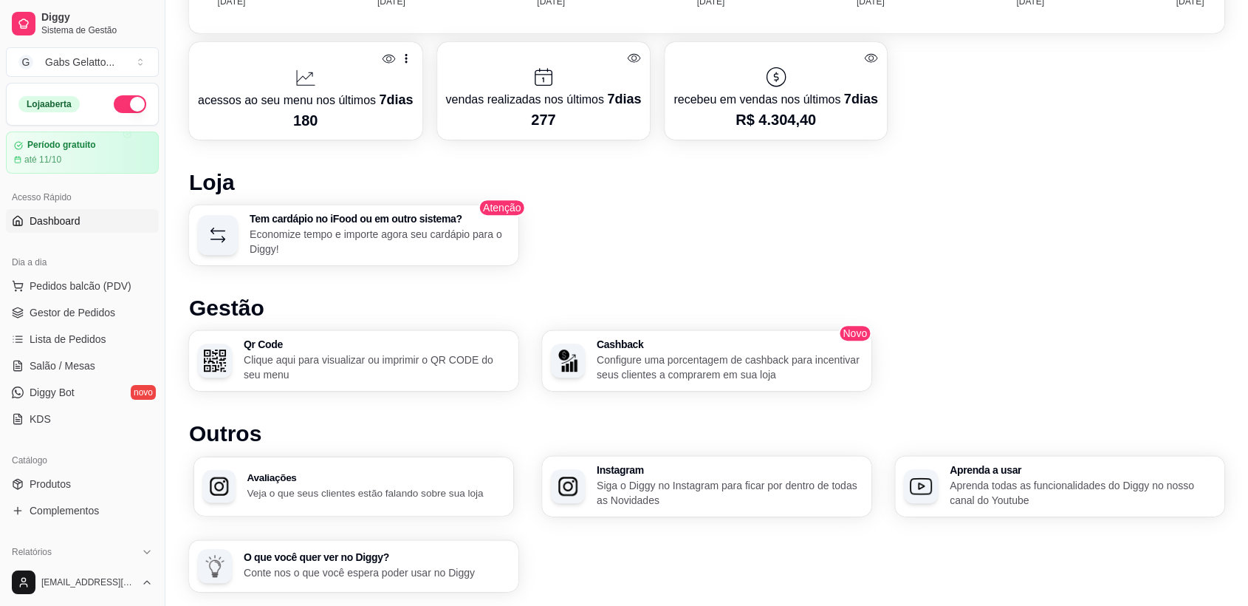
click at [378, 507] on div "Avaliações Veja o que seus clientes estão falando sobre sua loja" at bounding box center [354, 485] width 320 height 59
click at [406, 371] on p "Clique aqui para visualizar ou imprimir o QR CODE do seu menu" at bounding box center [376, 366] width 258 height 29
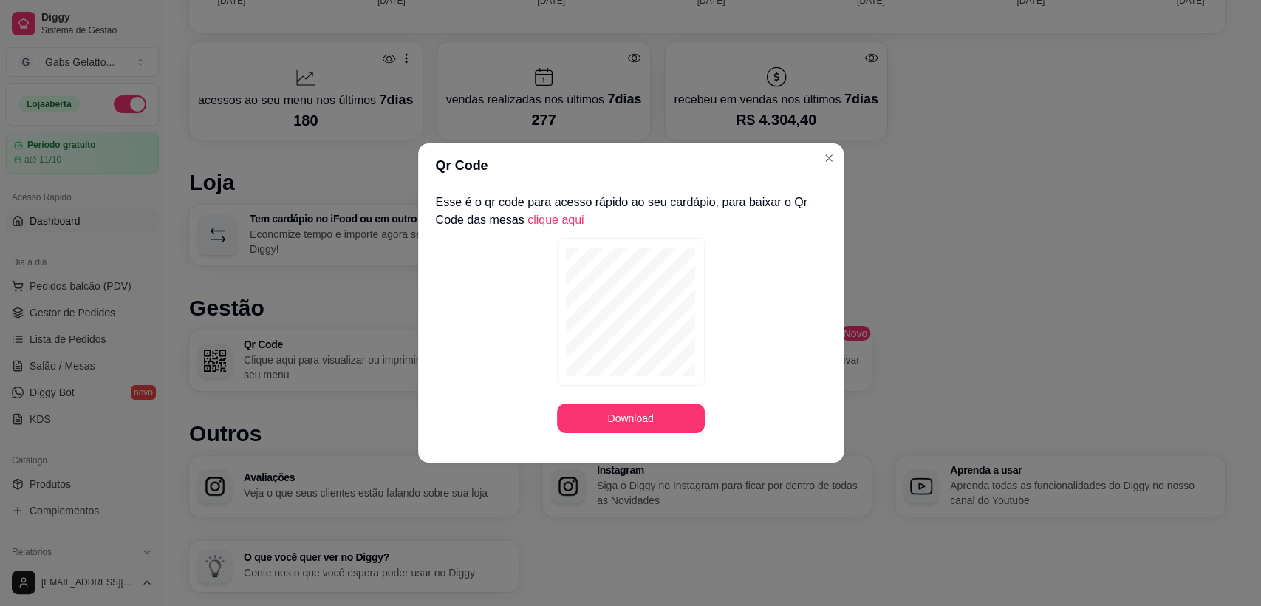
click at [550, 219] on link "clique aqui" at bounding box center [555, 219] width 57 height 13
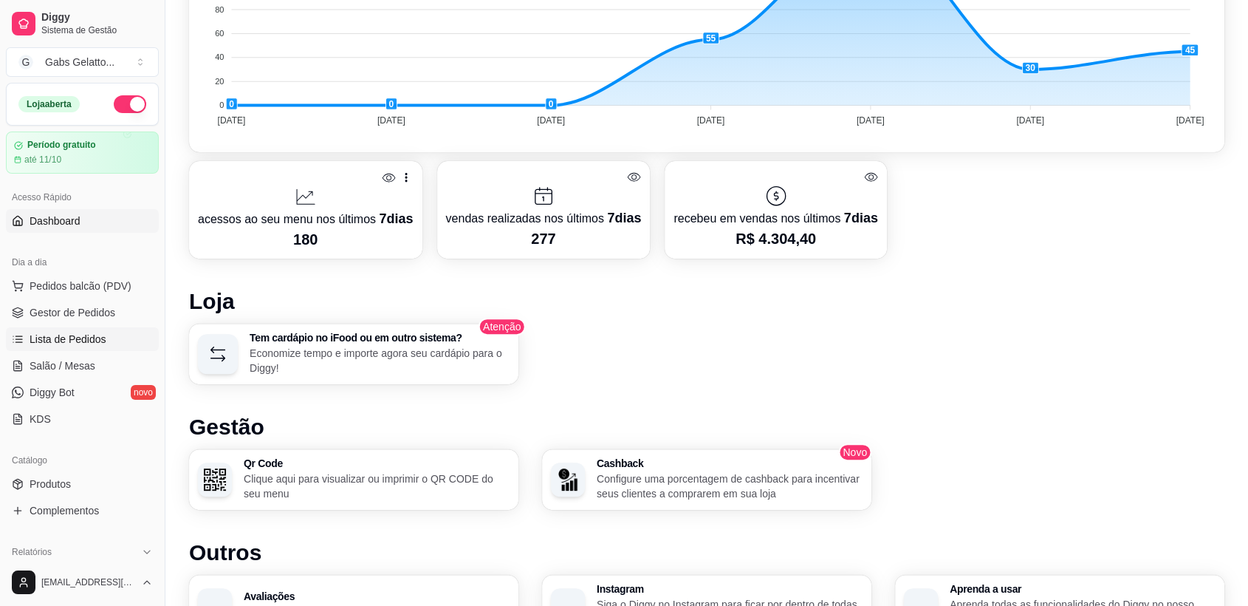
scroll to position [455, 0]
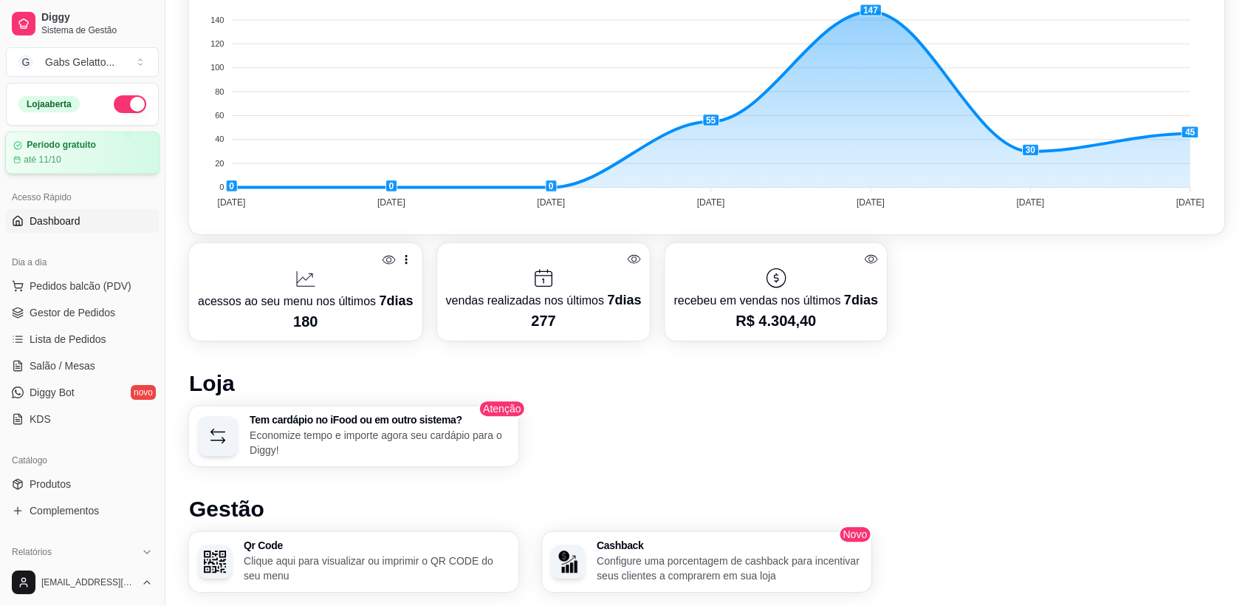
click at [67, 155] on div "até 11/10" at bounding box center [82, 160] width 138 height 12
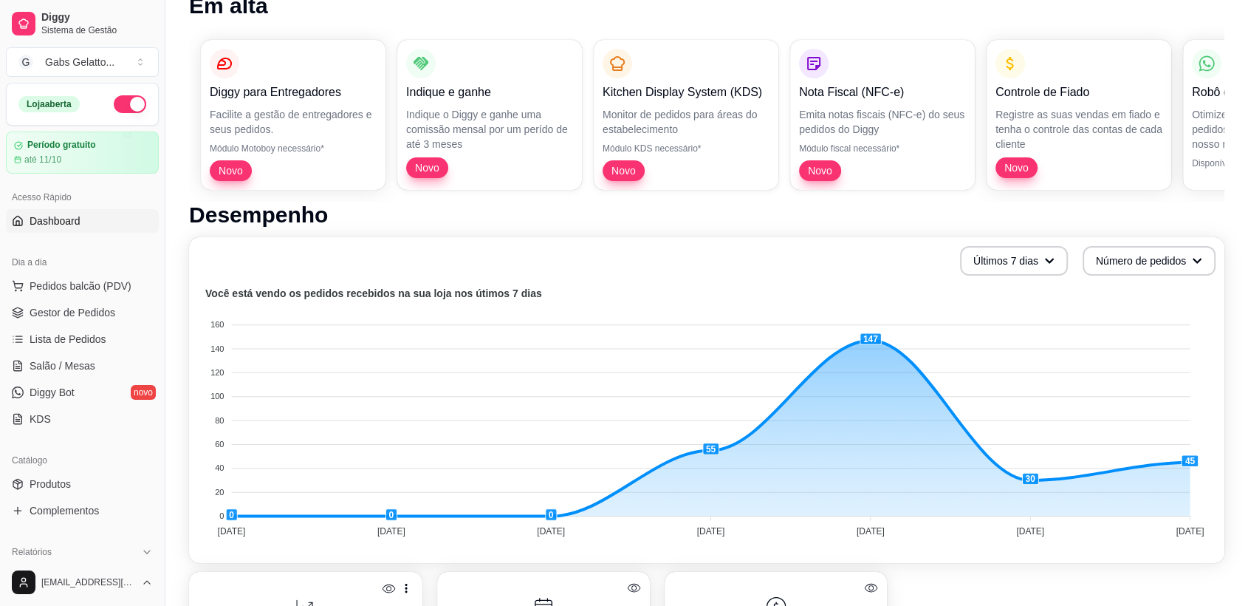
scroll to position [44, 0]
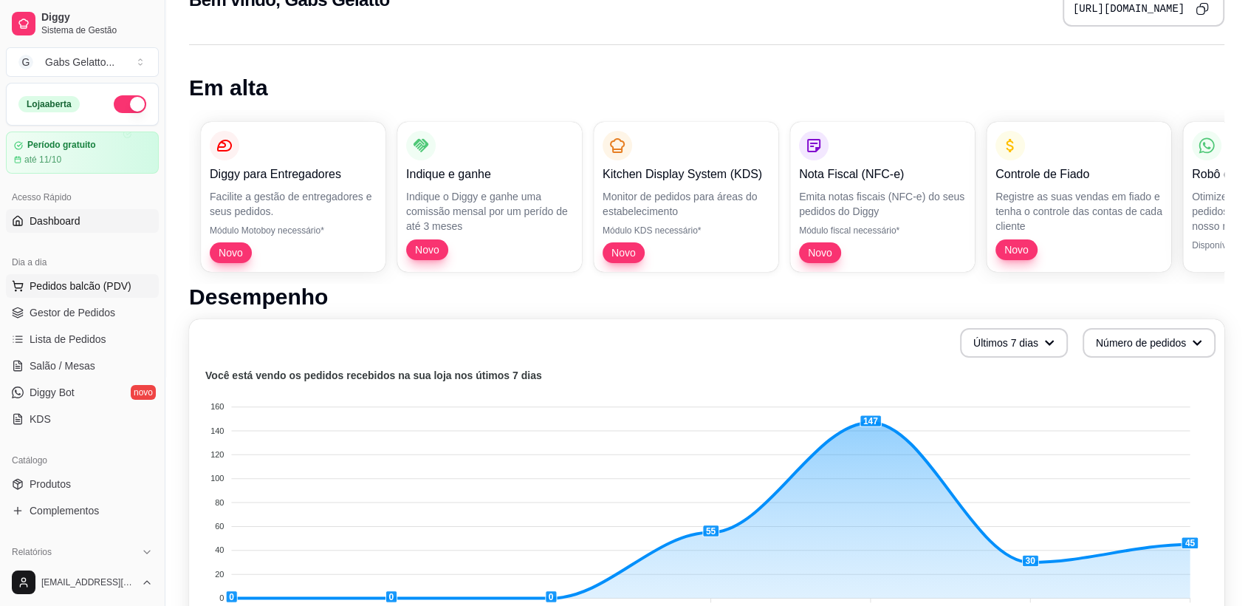
click at [89, 287] on span "Pedidos balcão (PDV)" at bounding box center [81, 285] width 102 height 15
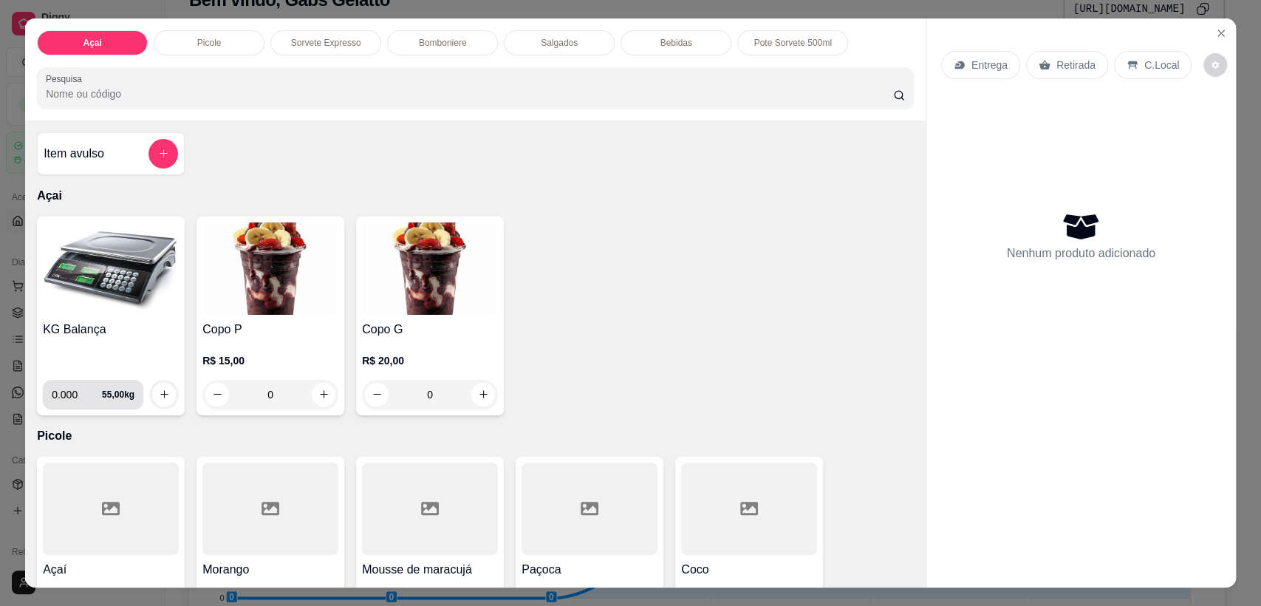
click at [73, 398] on input "0.000" at bounding box center [77, 395] width 50 height 30
type input "0.140"
click at [93, 297] on img at bounding box center [111, 268] width 136 height 92
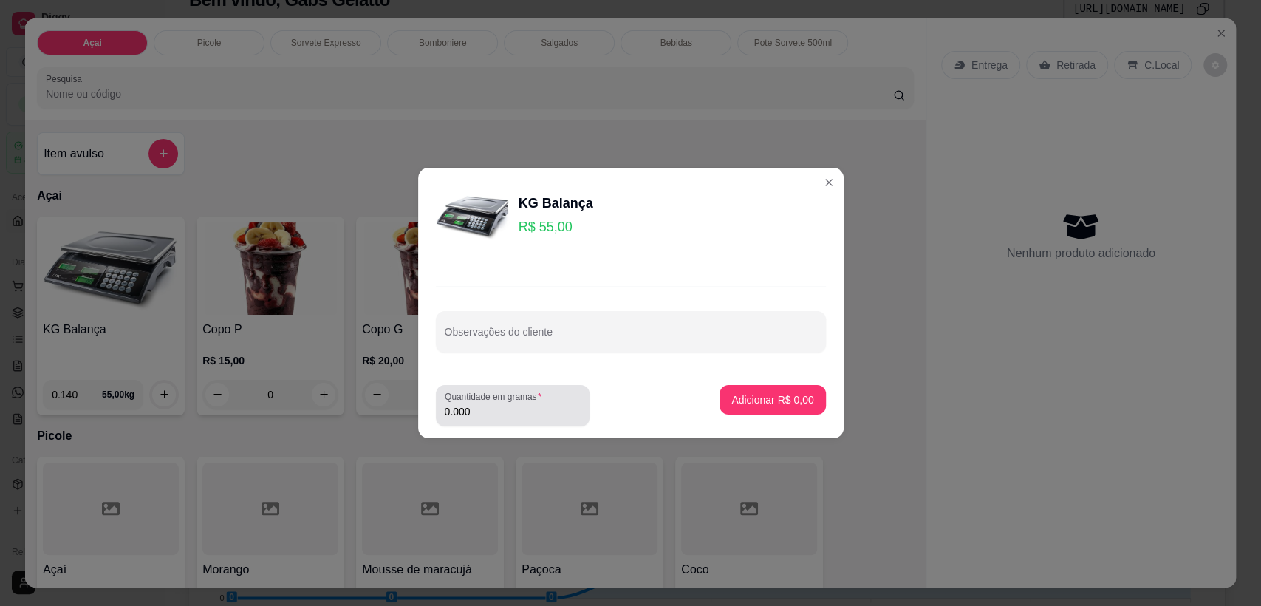
click at [510, 404] on input "0.000" at bounding box center [513, 411] width 136 height 15
type input "0.146"
click at [755, 392] on p "Adicionar R$ 8,03" at bounding box center [772, 399] width 82 height 15
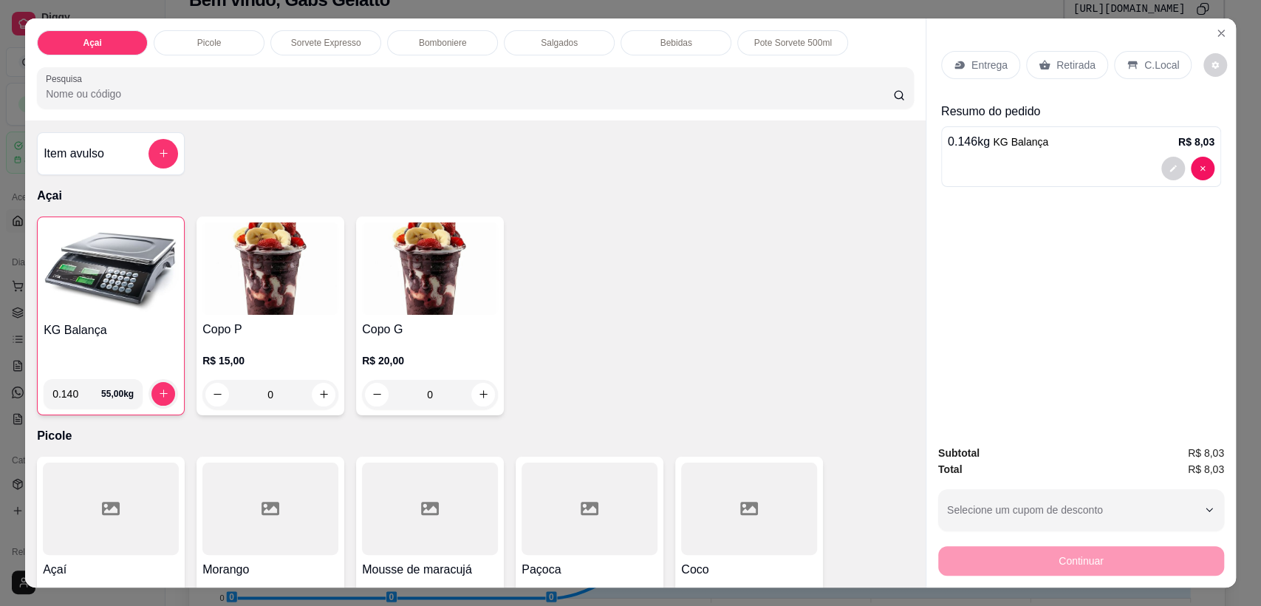
click at [1146, 61] on p "C.Local" at bounding box center [1161, 65] width 35 height 15
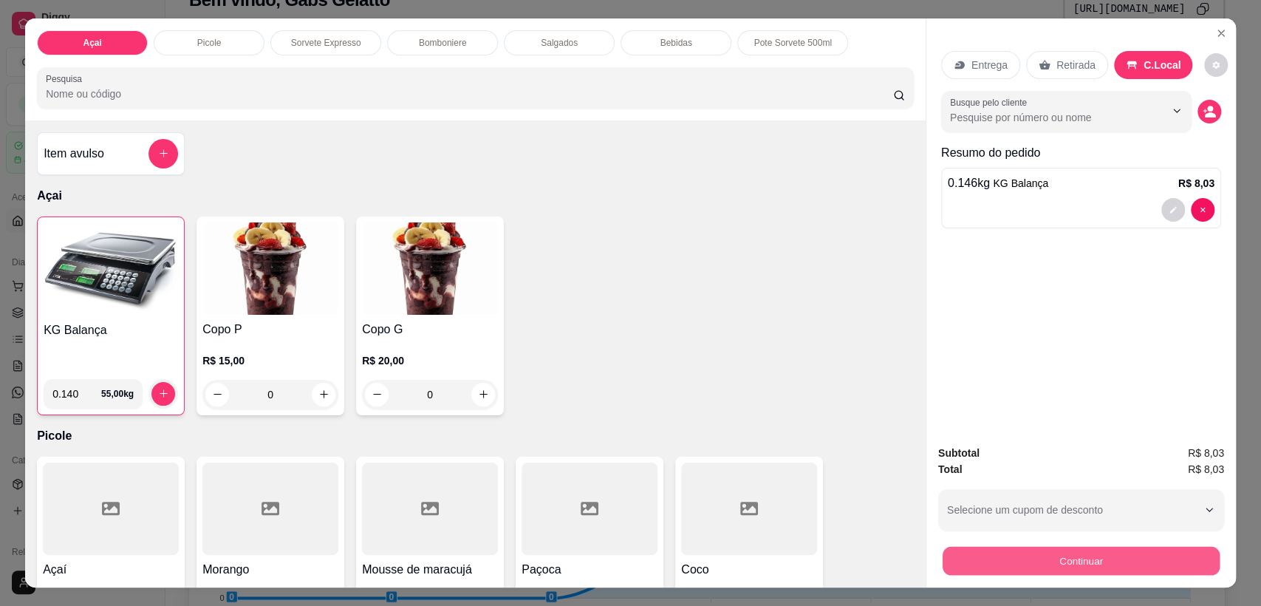
click at [1075, 564] on button "Continuar" at bounding box center [1081, 561] width 277 height 29
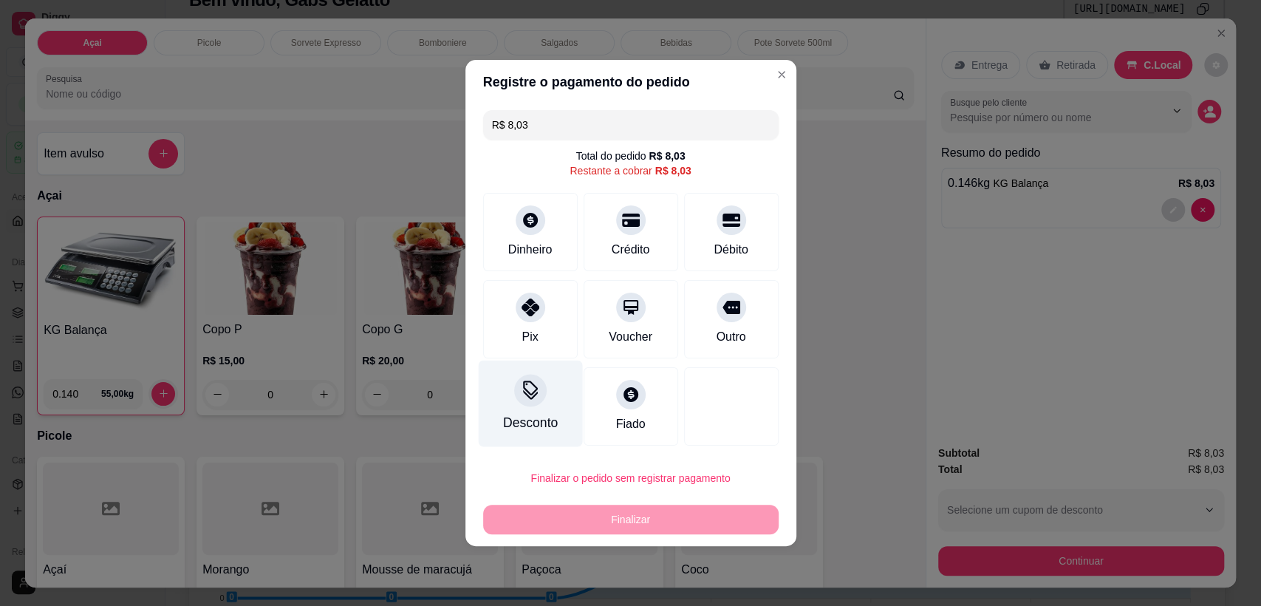
click at [523, 413] on div "Desconto" at bounding box center [530, 403] width 104 height 86
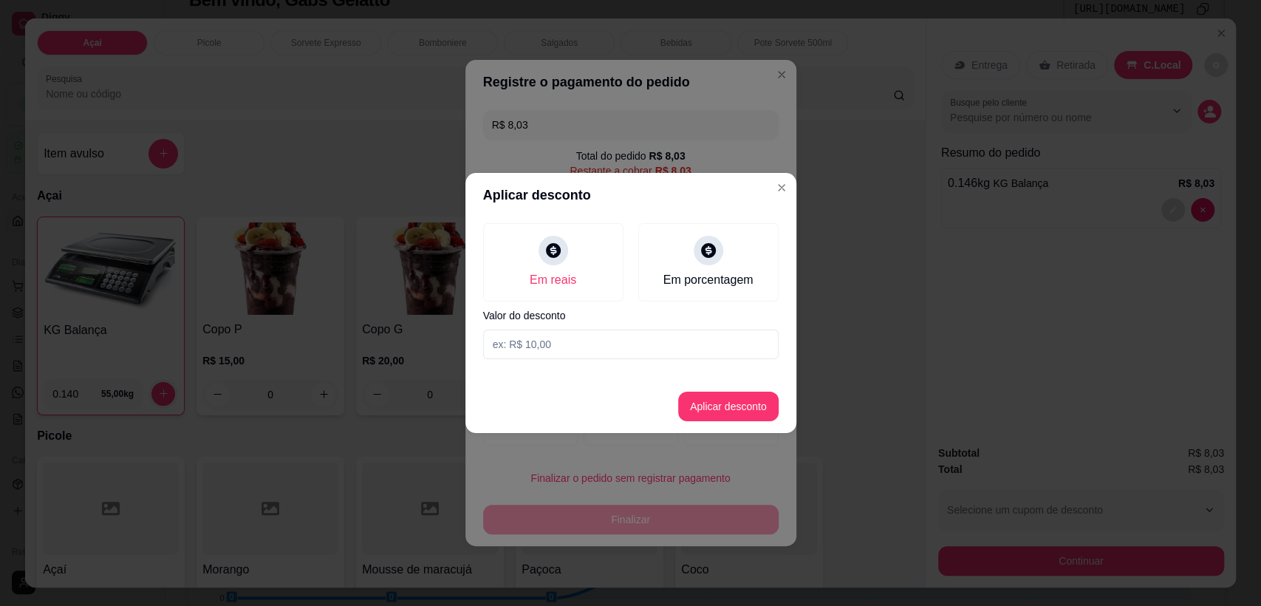
click at [600, 344] on input at bounding box center [630, 344] width 295 height 30
type input "0,03"
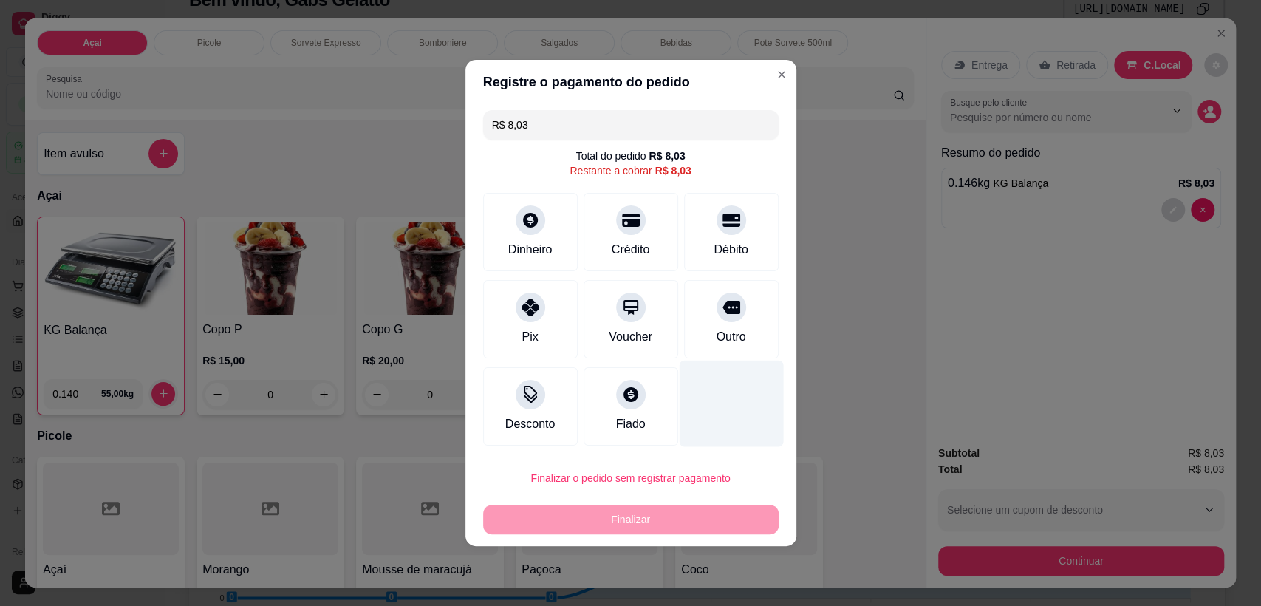
click at [712, 401] on div at bounding box center [731, 403] width 104 height 86
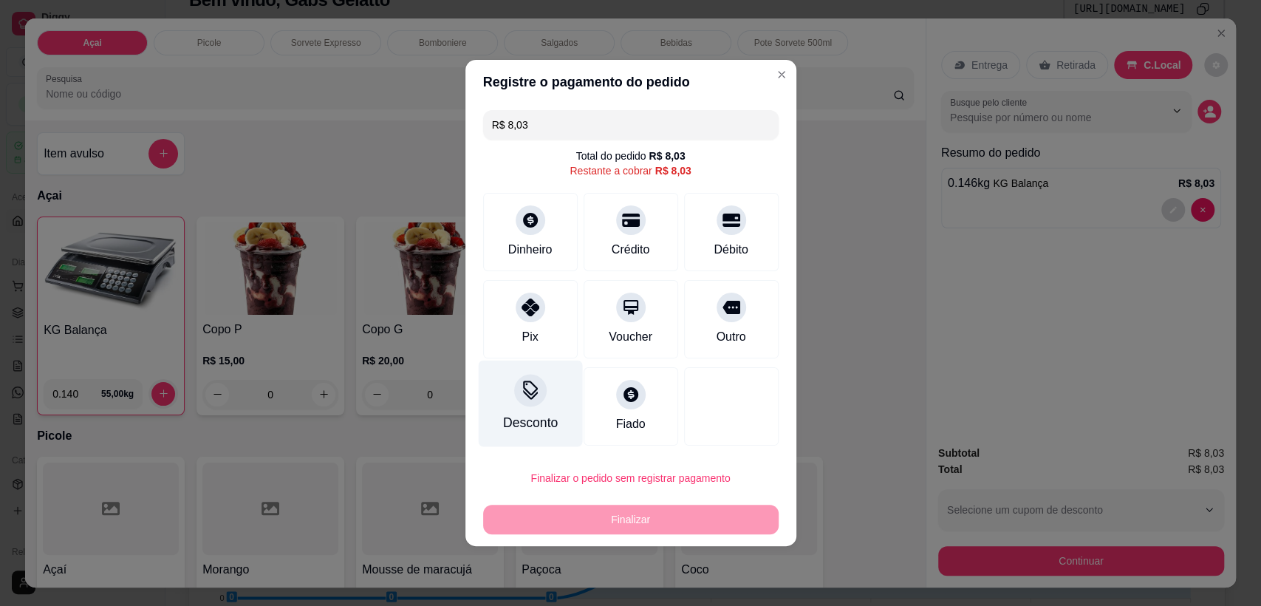
click at [529, 397] on icon at bounding box center [530, 395] width 15 height 10
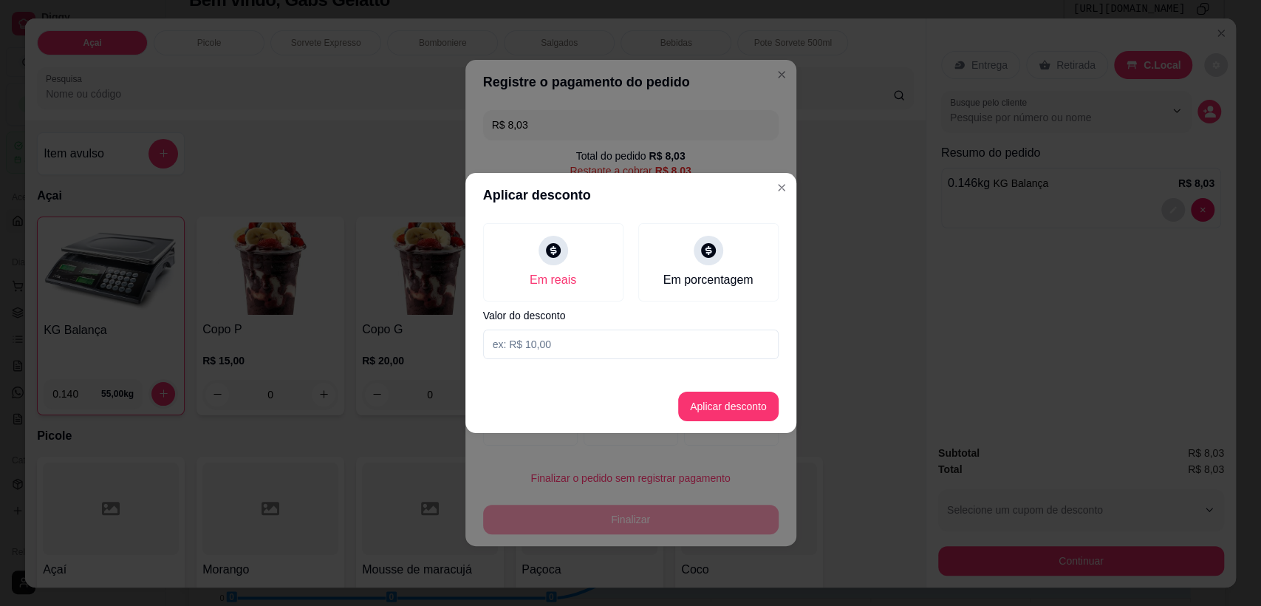
click at [603, 342] on input at bounding box center [630, 344] width 295 height 30
type input "0,03"
click at [717, 411] on button "Aplicar desconto" at bounding box center [728, 406] width 97 height 29
type input "R$ 8,00"
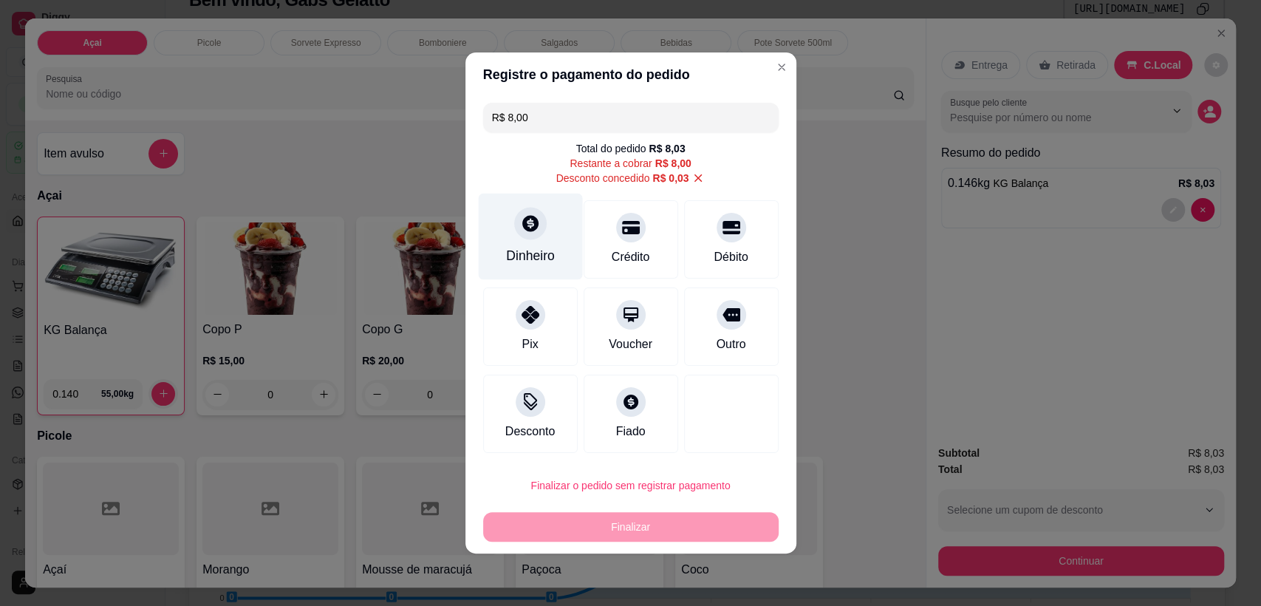
click at [528, 235] on div at bounding box center [530, 223] width 33 height 33
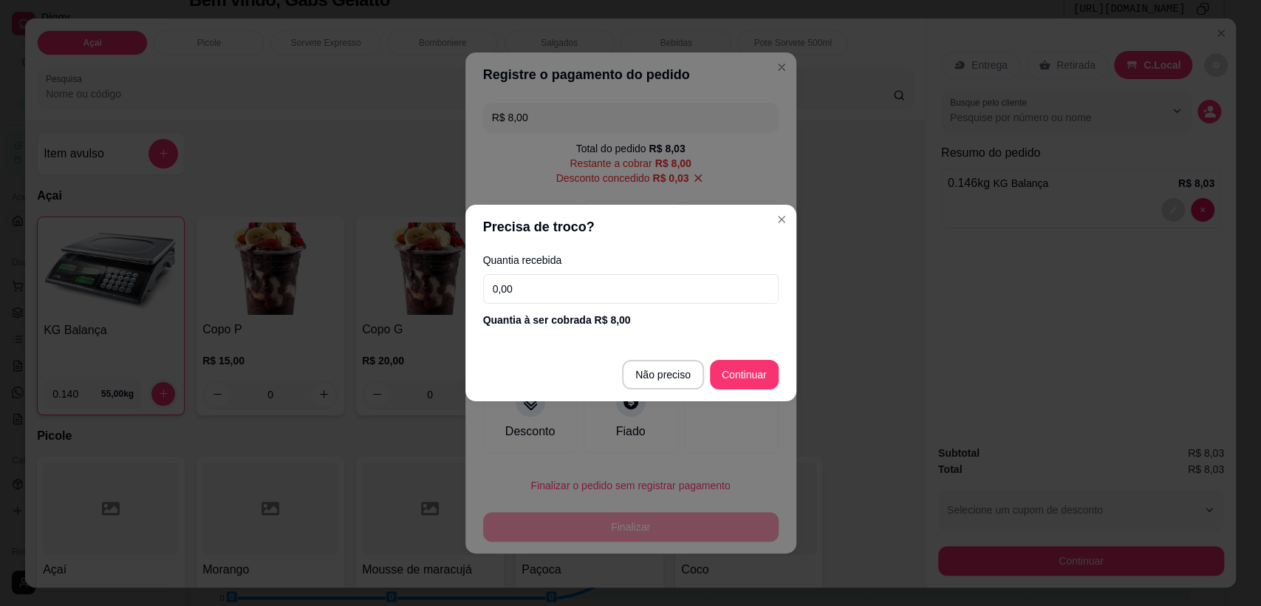
click at [615, 277] on input "0,00" at bounding box center [630, 289] width 295 height 30
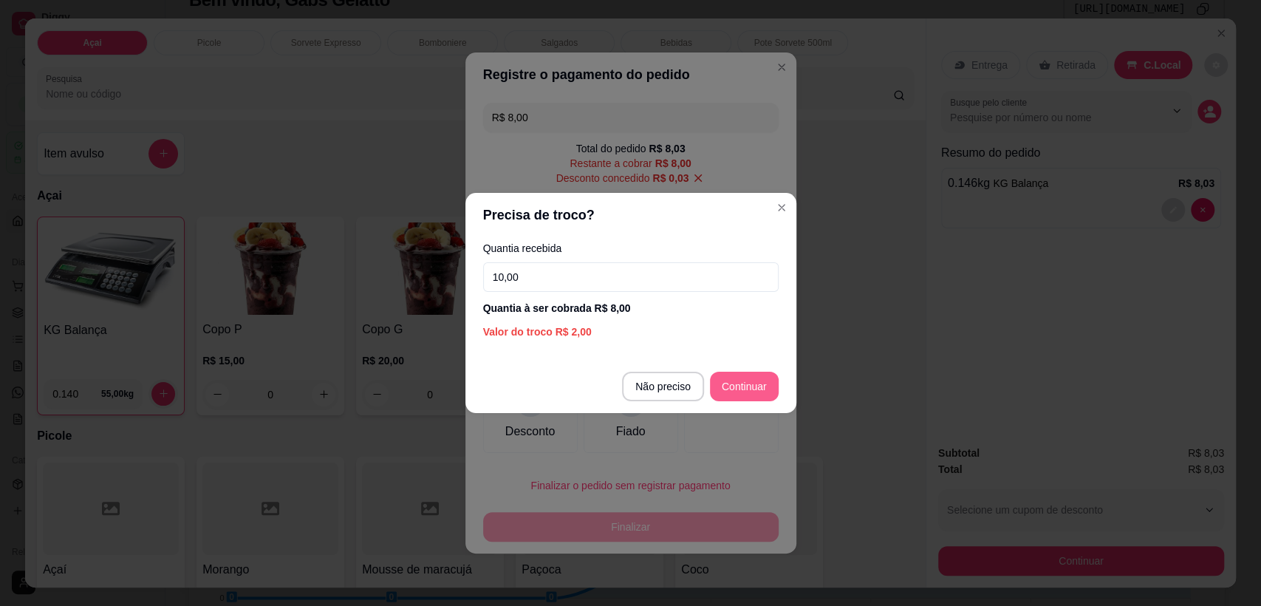
type input "10,00"
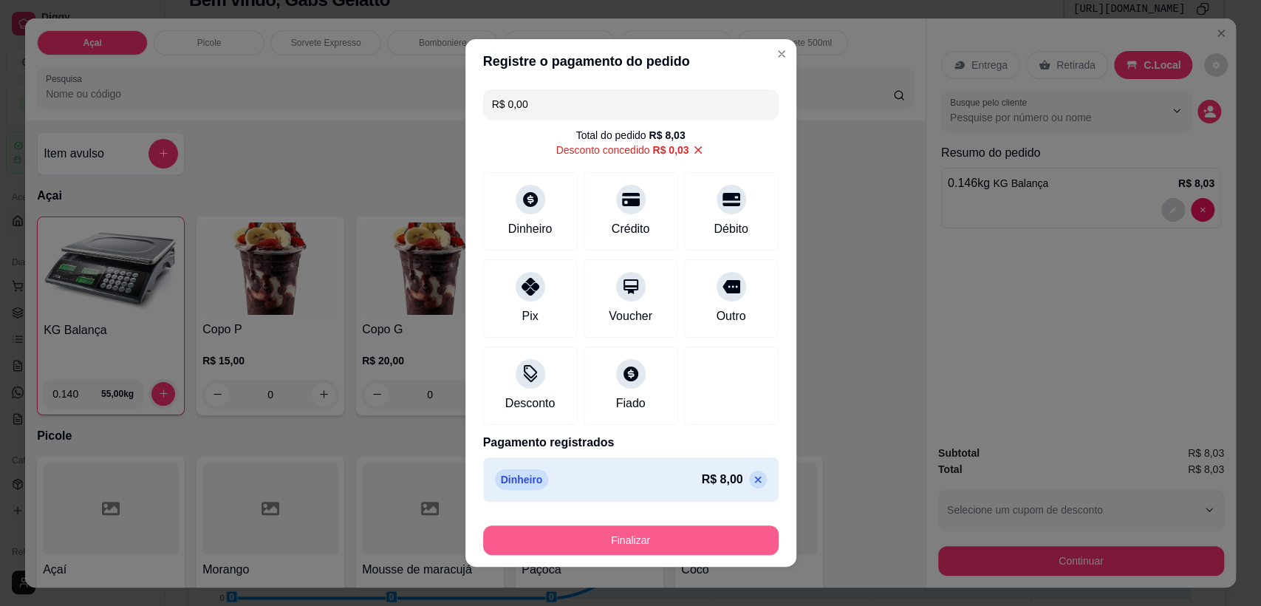
click at [661, 534] on button "Finalizar" at bounding box center [630, 540] width 295 height 30
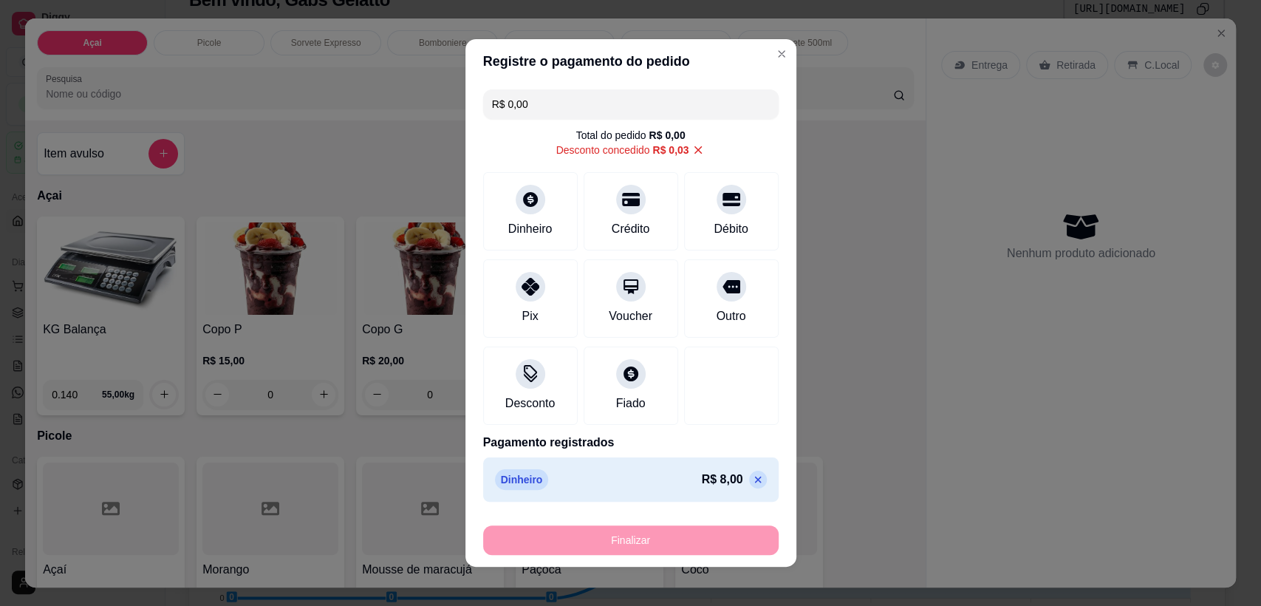
type input "-R$ 8,03"
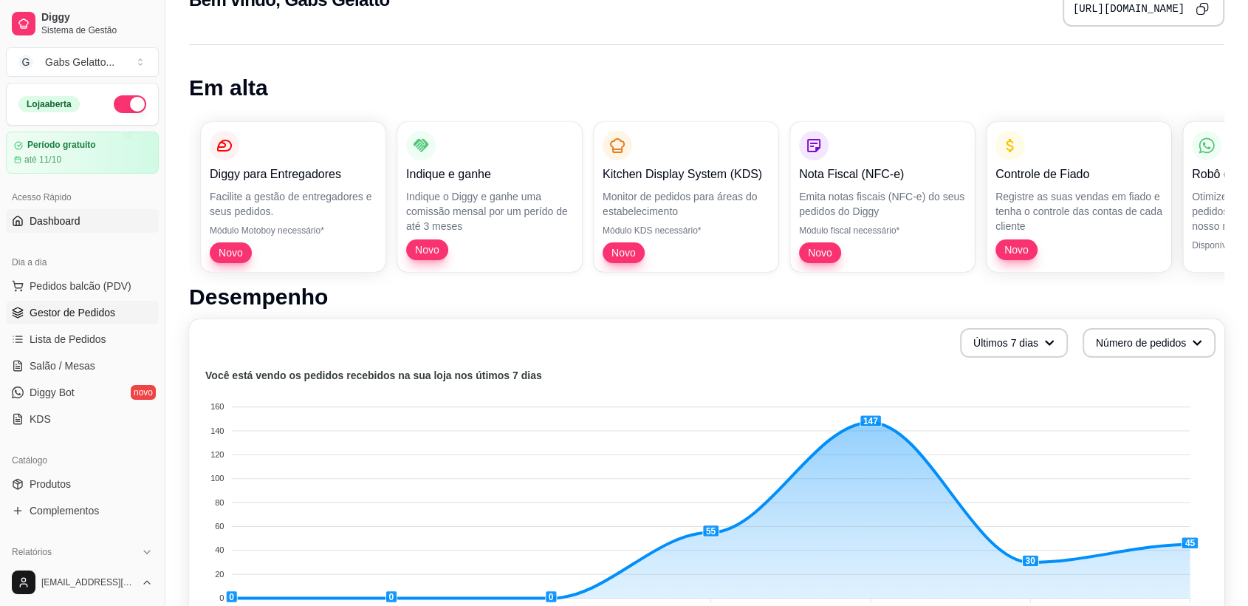
click at [52, 322] on link "Gestor de Pedidos" at bounding box center [82, 313] width 153 height 24
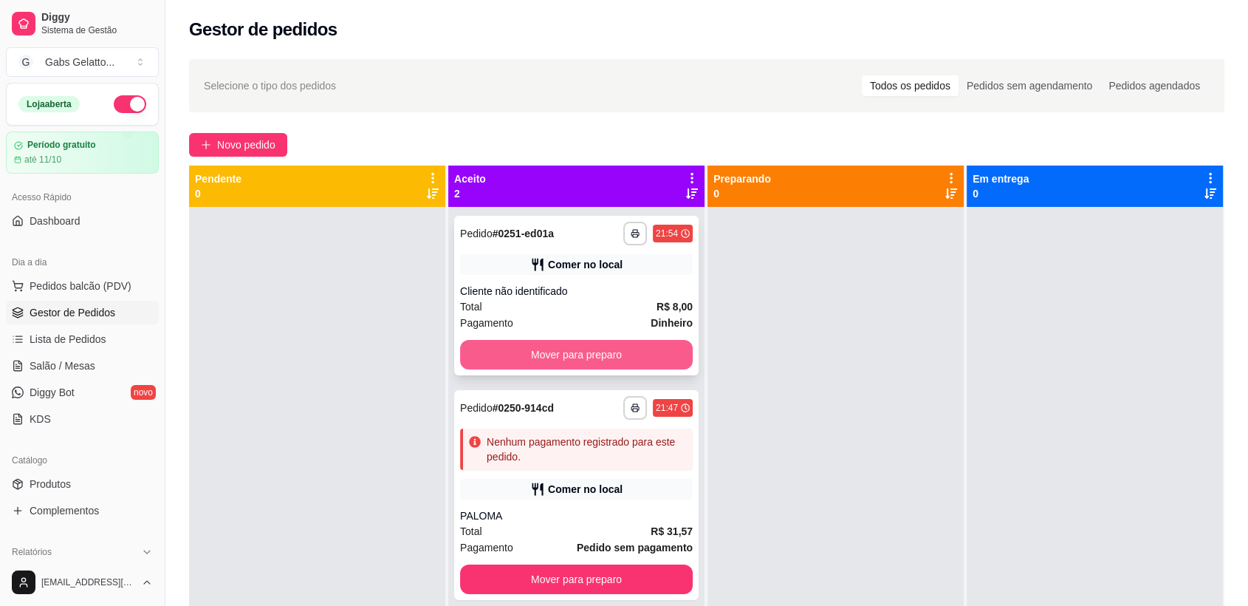
click at [592, 354] on button "Mover para preparo" at bounding box center [576, 355] width 233 height 30
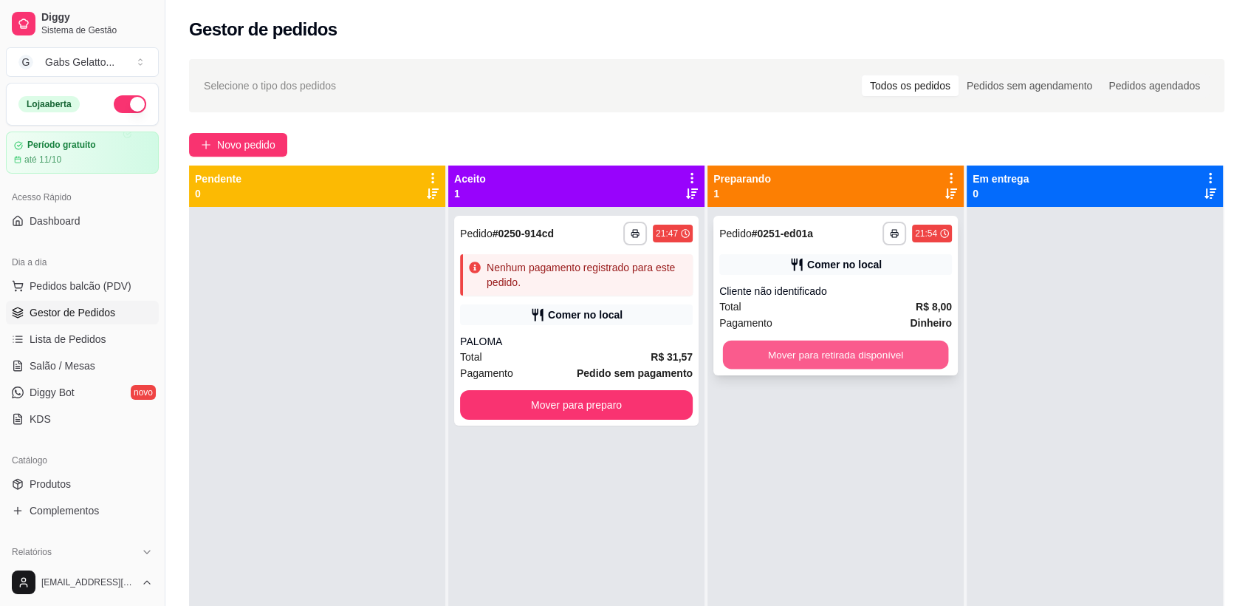
click at [789, 346] on button "Mover para retirada disponível" at bounding box center [836, 355] width 226 height 29
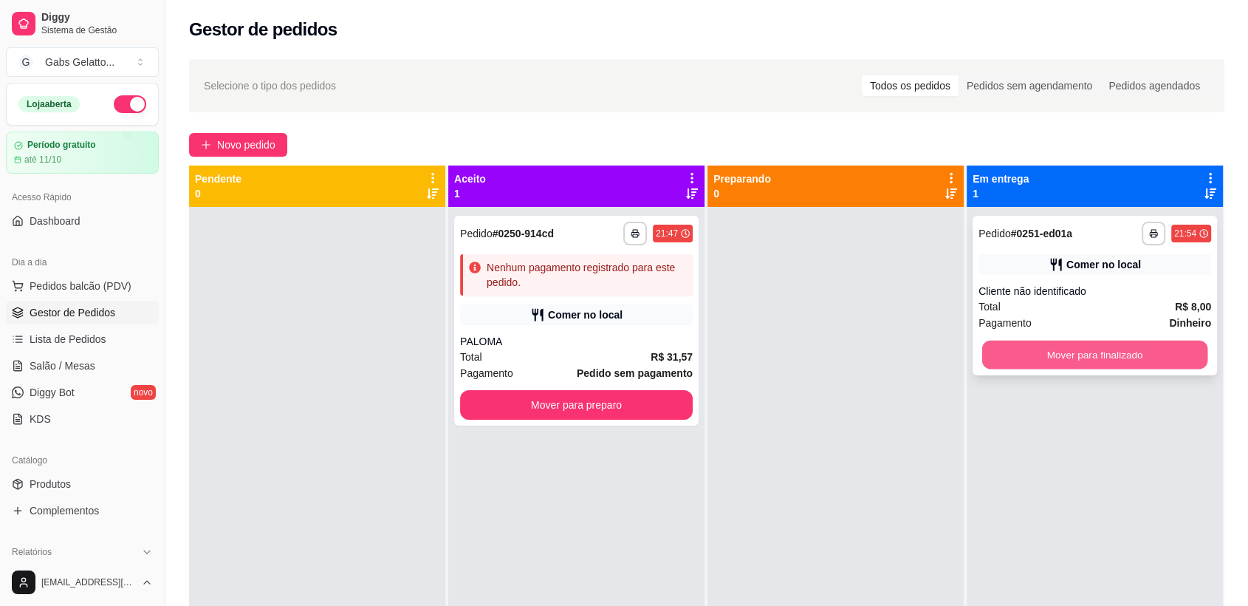
click at [1019, 349] on button "Mover para finalizado" at bounding box center [1095, 355] width 226 height 29
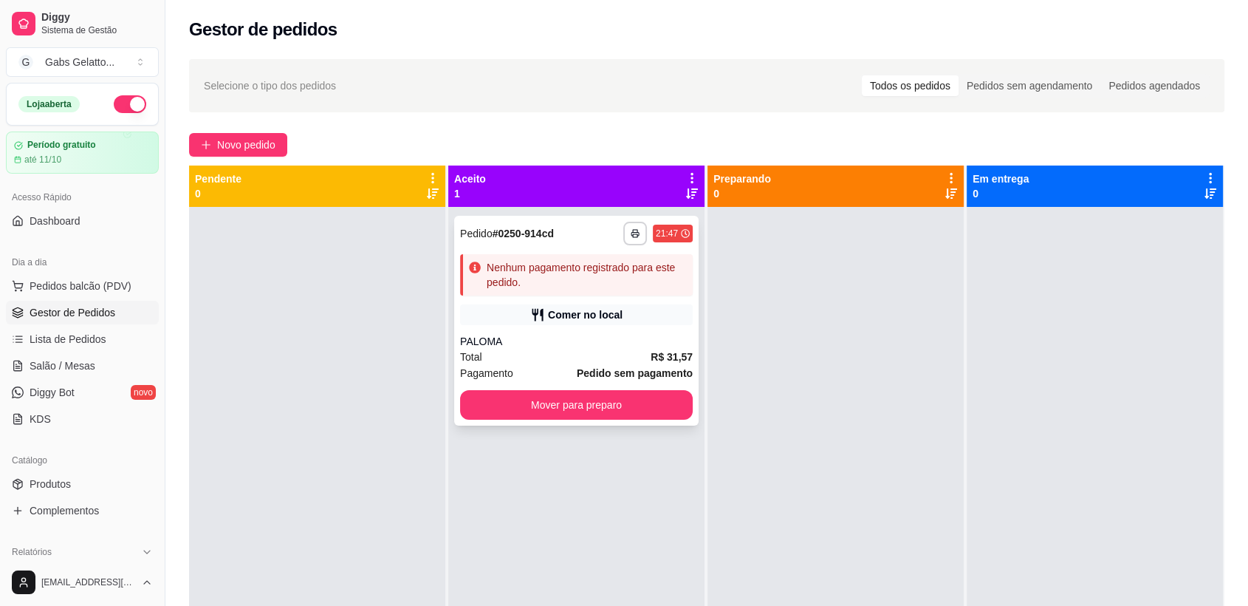
click at [572, 296] on div "**********" at bounding box center [576, 321] width 244 height 210
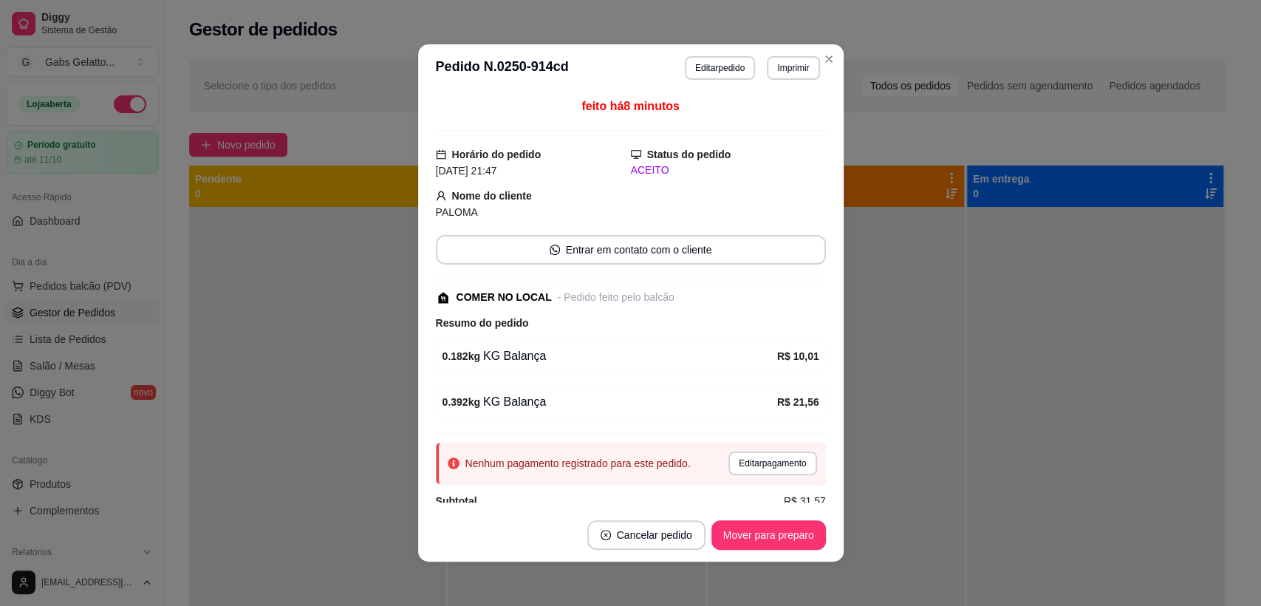
scroll to position [22, 0]
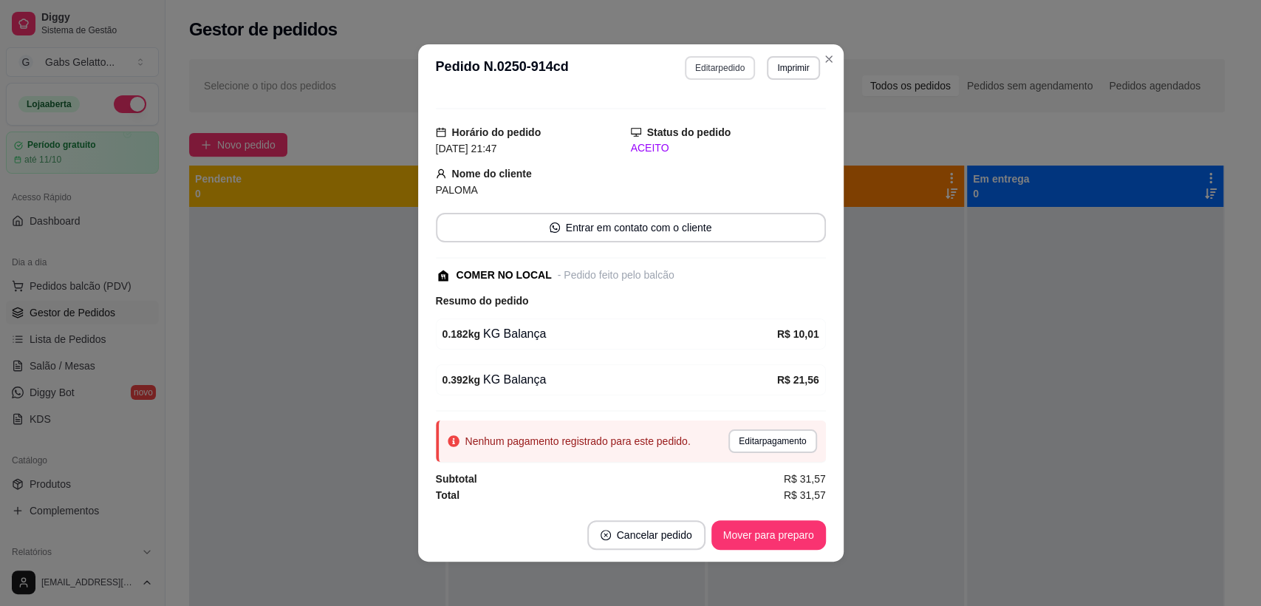
click at [715, 72] on button "Editar pedido" at bounding box center [720, 68] width 70 height 24
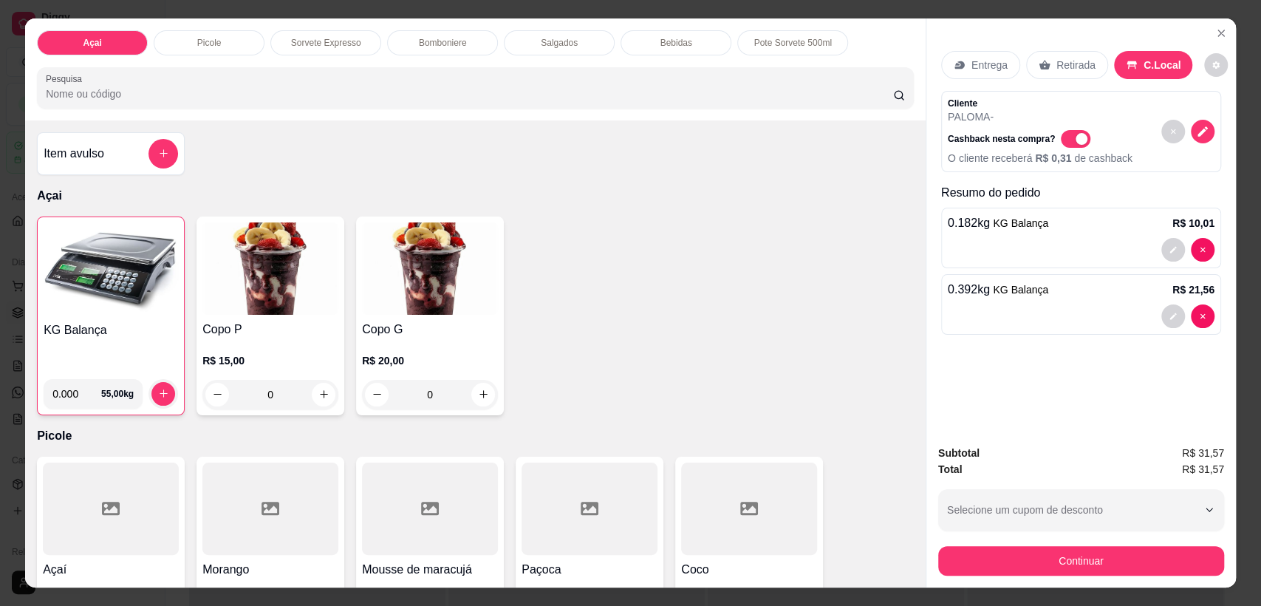
click at [562, 45] on p "Salgados" at bounding box center [559, 43] width 37 height 12
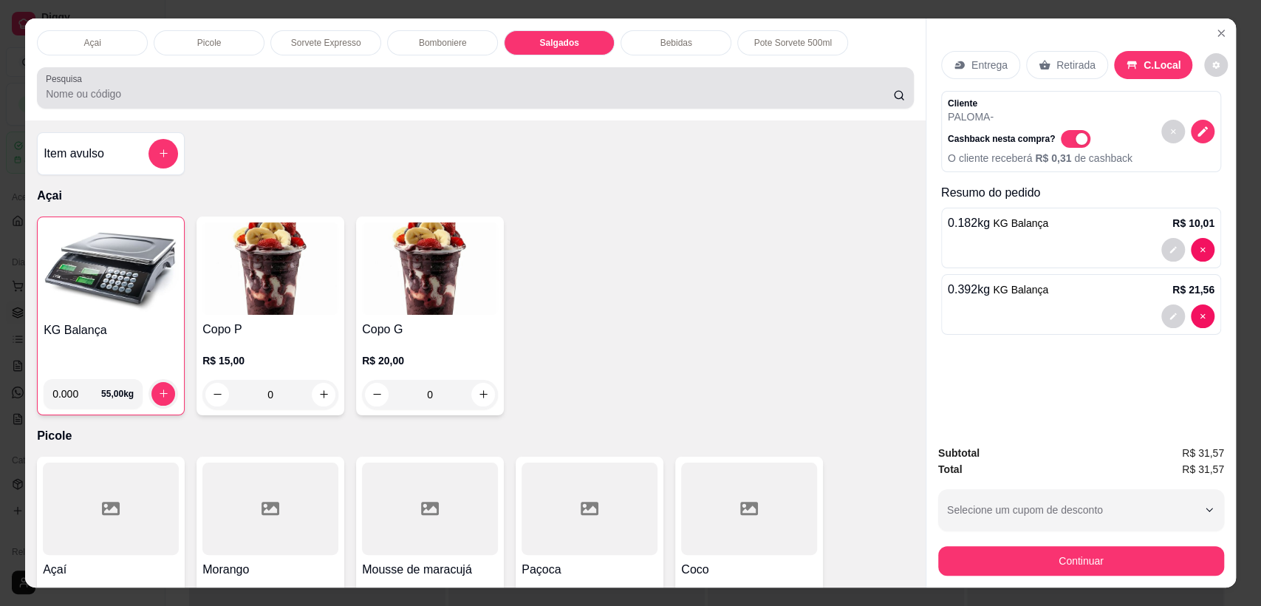
scroll to position [29, 0]
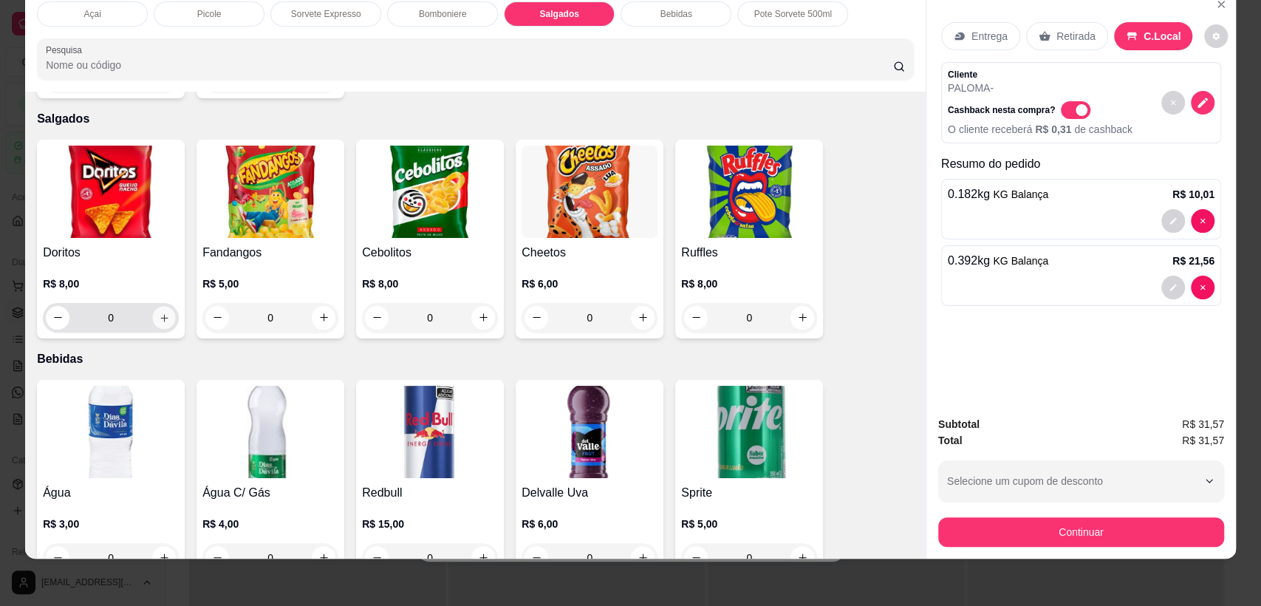
click at [159, 312] on icon "increase-product-quantity" at bounding box center [164, 317] width 11 height 11
type input "1"
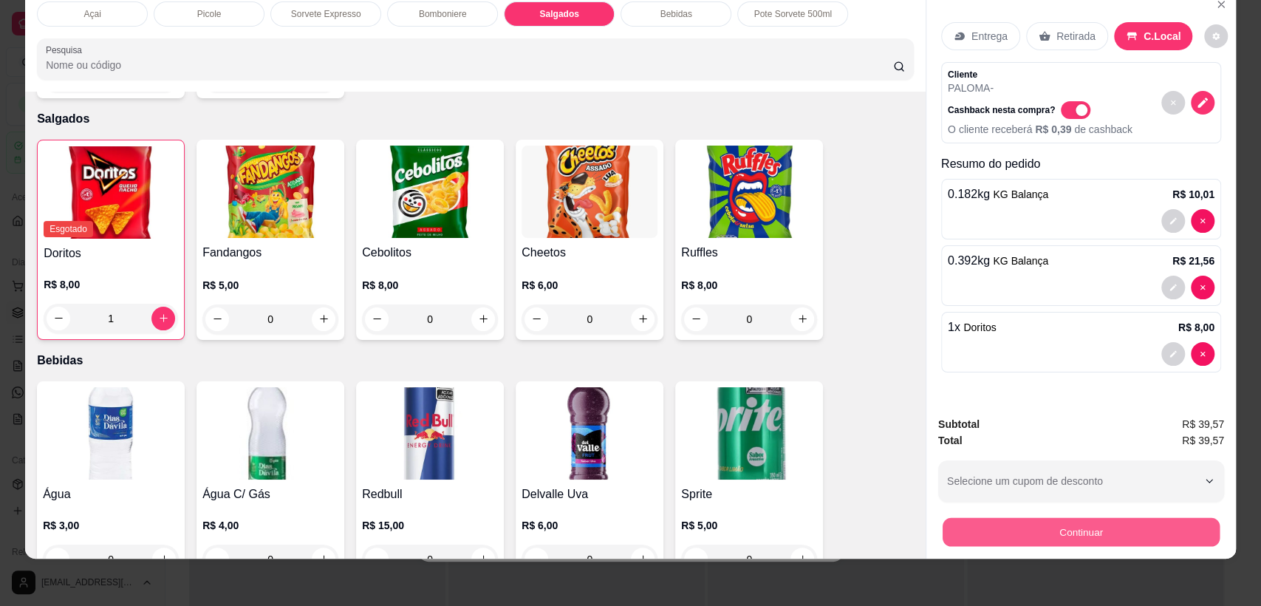
click at [1078, 529] on button "Continuar" at bounding box center [1081, 532] width 277 height 29
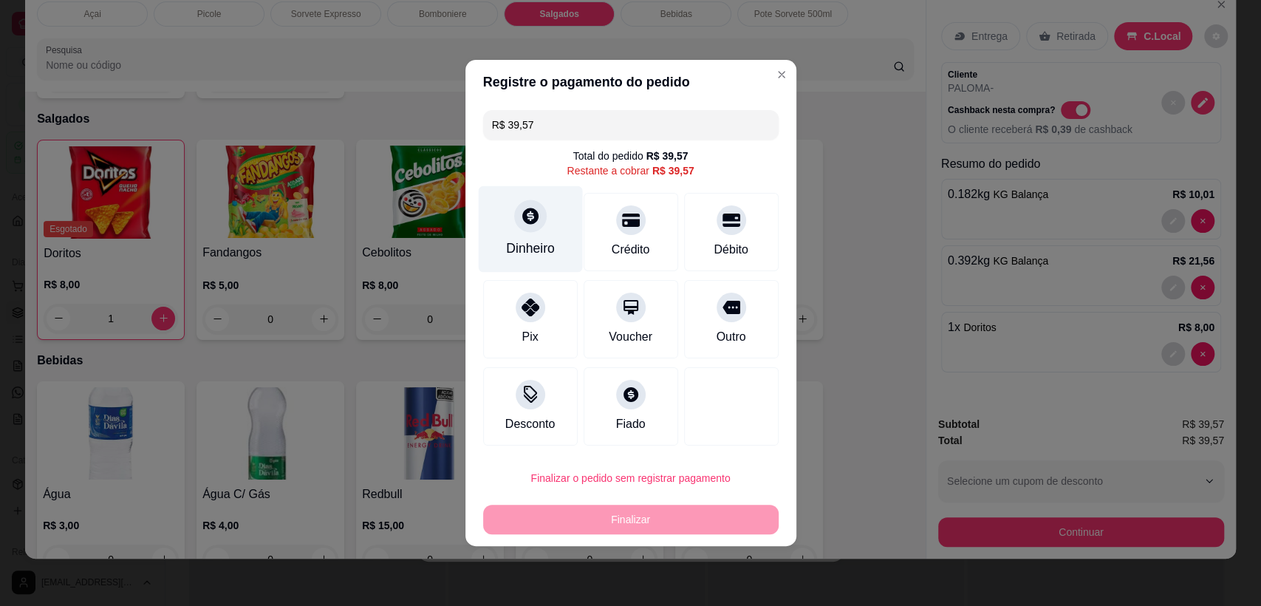
click at [539, 234] on div "Dinheiro" at bounding box center [530, 229] width 104 height 86
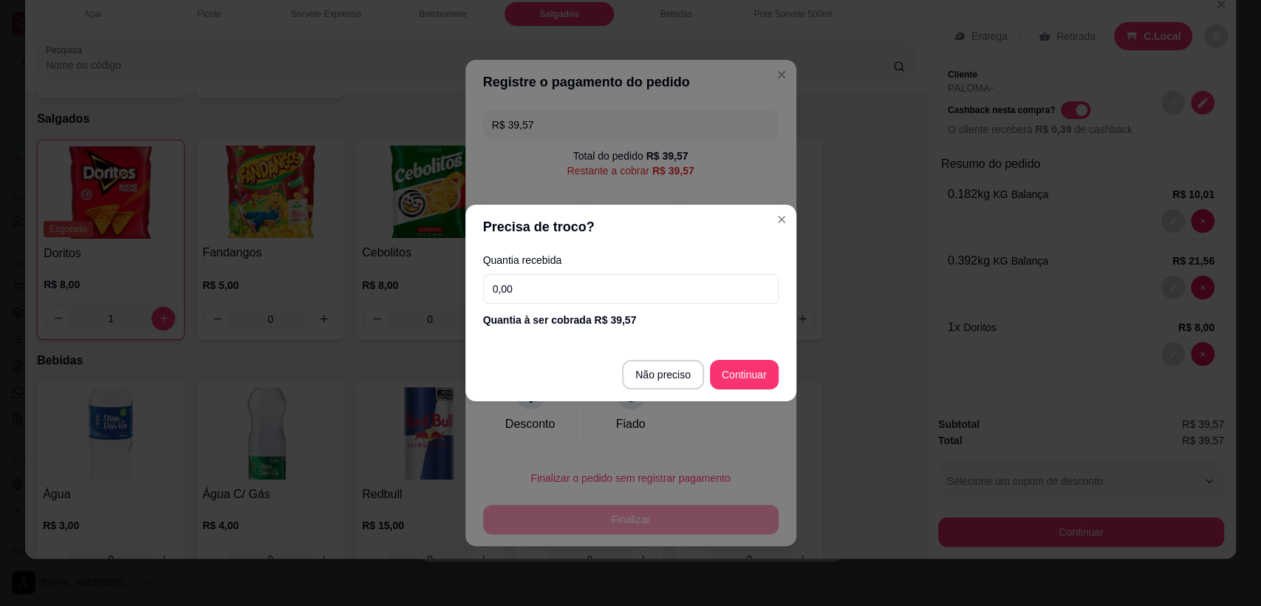
click at [547, 296] on input "0,00" at bounding box center [630, 289] width 295 height 30
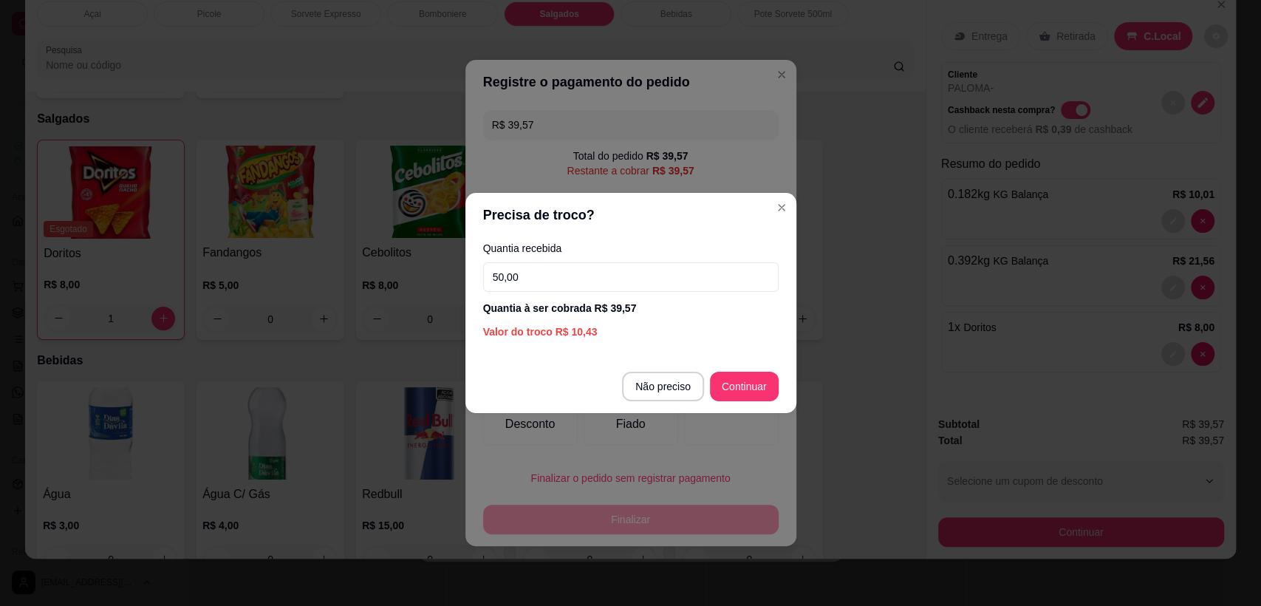
type input "50,00"
type input "R$ 0,00"
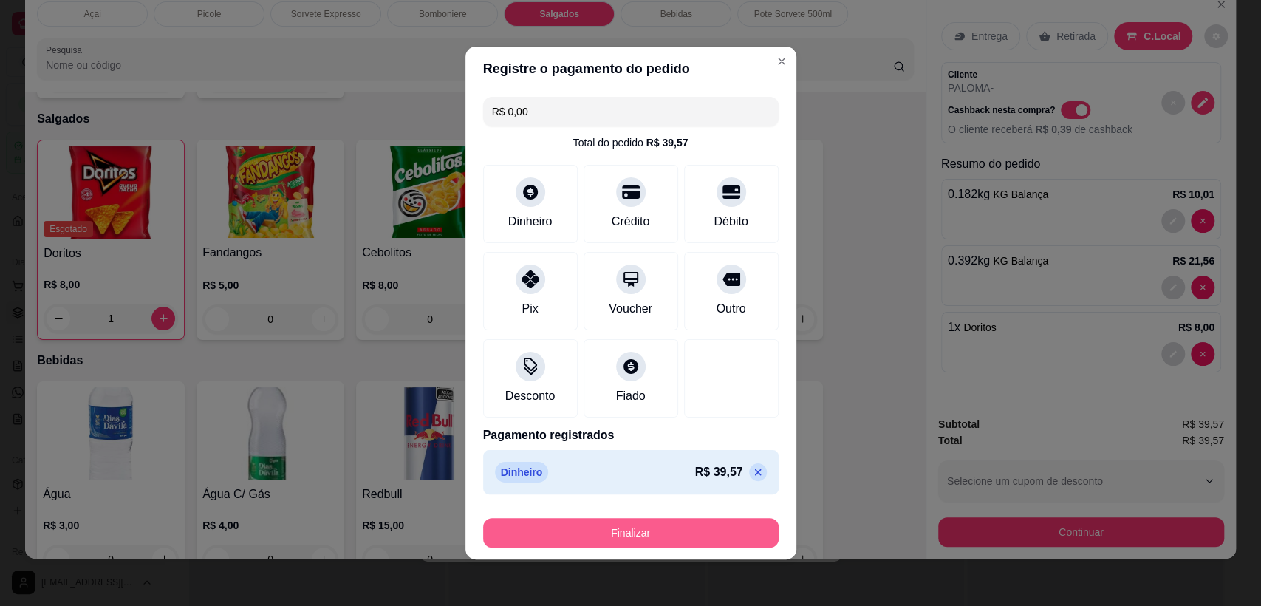
click at [645, 540] on button "Finalizar" at bounding box center [630, 533] width 295 height 30
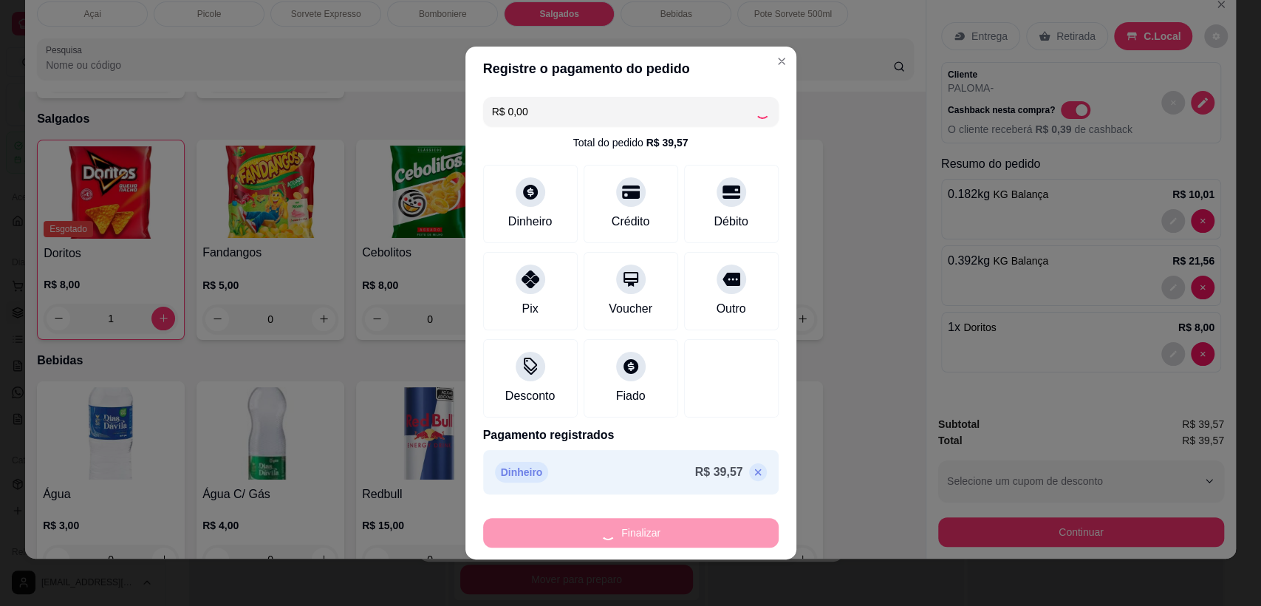
type input "0"
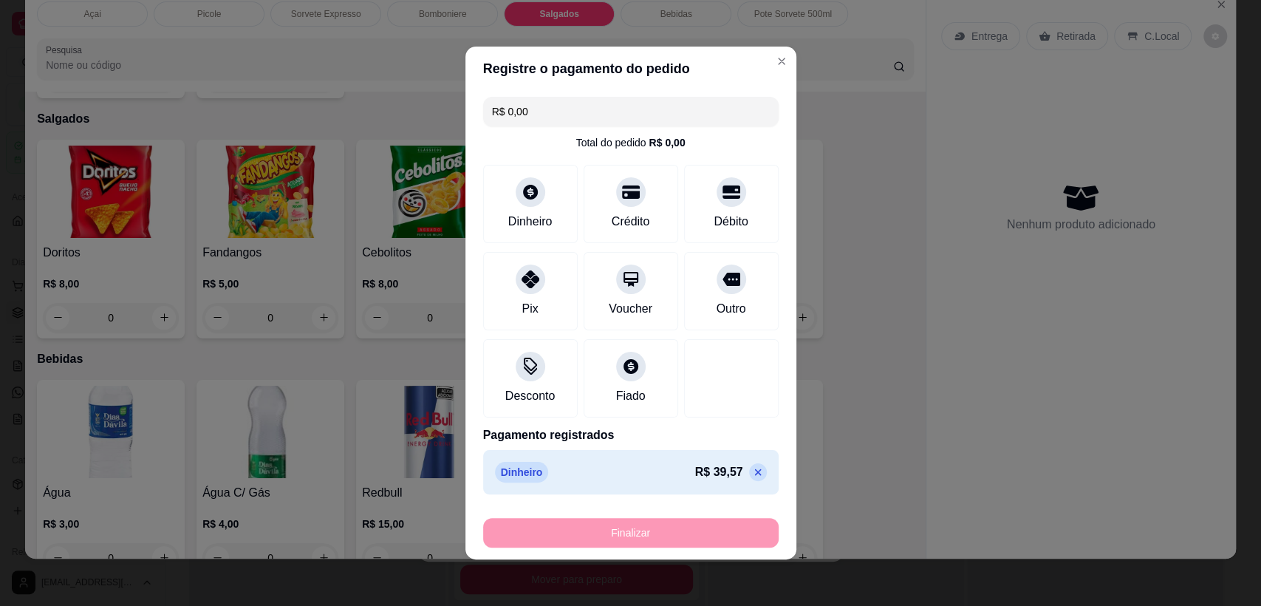
type input "-R$ 39,57"
